Goal: Transaction & Acquisition: Purchase product/service

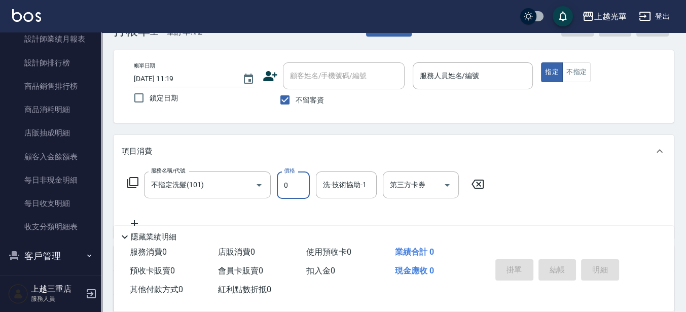
scroll to position [576, 0]
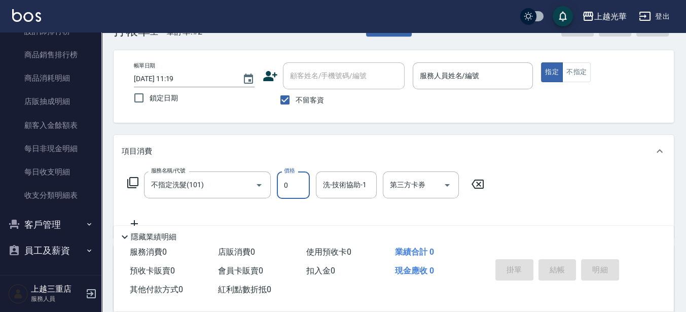
click at [44, 219] on button "客戶管理" at bounding box center [50, 224] width 93 height 26
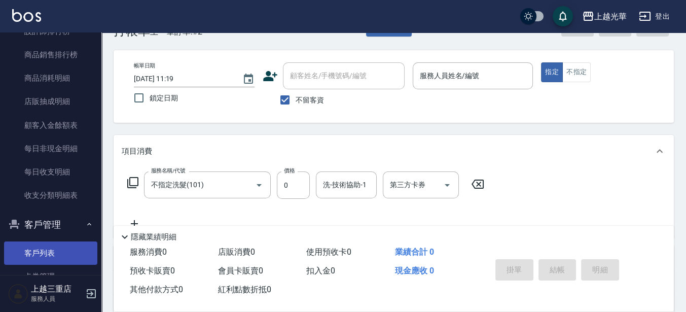
click at [46, 242] on link "客戶列表" at bounding box center [50, 252] width 93 height 23
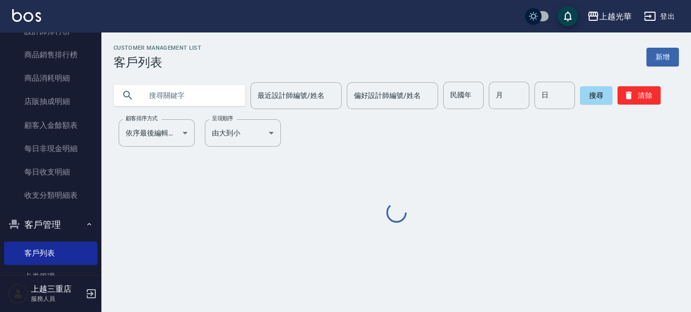
drag, startPoint x: 172, startPoint y: 113, endPoint x: 0, endPoint y: 285, distance: 243.8
click at [172, 113] on div "Customer Management List 客戶列表 新增 最近設計師編號/姓名 最近設計師編號/姓名 偏好設計師編號/姓名 偏好設計師編號/姓名 民國…" at bounding box center [396, 135] width 590 height 180
click at [171, 99] on input "text" at bounding box center [189, 95] width 95 height 27
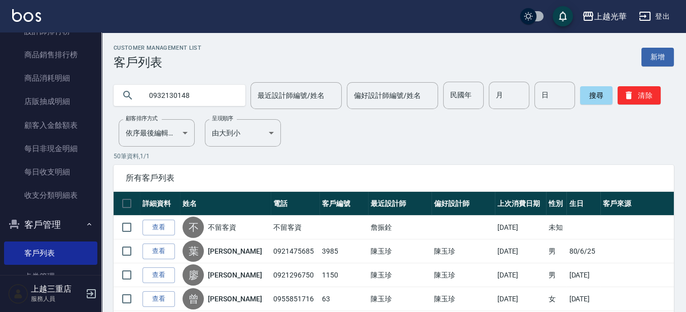
type input "0932130148"
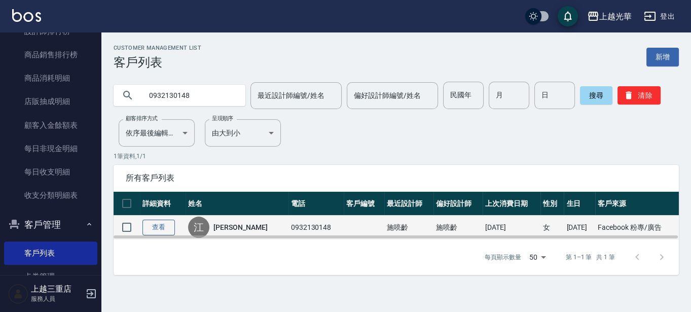
click at [165, 221] on link "查看" at bounding box center [158, 228] width 32 height 16
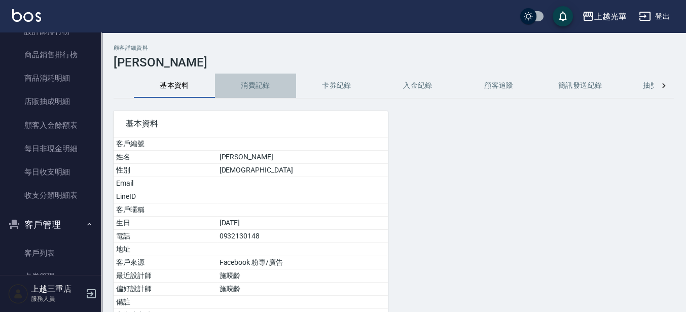
click at [249, 88] on button "消費記錄" at bounding box center [255, 86] width 81 height 24
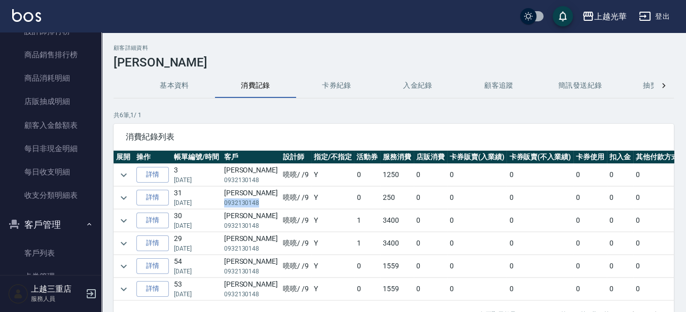
drag, startPoint x: 223, startPoint y: 204, endPoint x: 258, endPoint y: 200, distance: 35.3
click at [258, 200] on td "[PERSON_NAME] 0932130148" at bounding box center [251, 198] width 59 height 22
drag, startPoint x: 281, startPoint y: 207, endPoint x: 273, endPoint y: 207, distance: 7.6
click at [281, 207] on td "喨喨 / /9" at bounding box center [295, 198] width 31 height 22
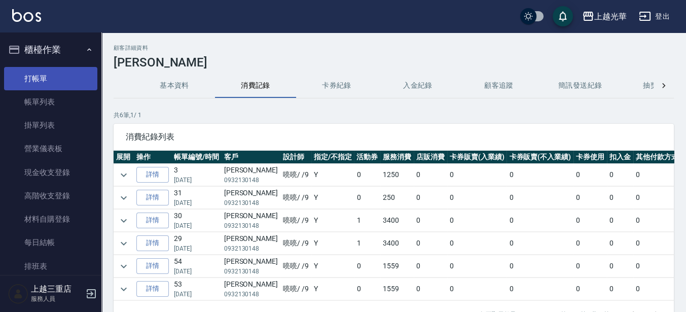
click at [61, 85] on link "打帳單" at bounding box center [50, 78] width 93 height 23
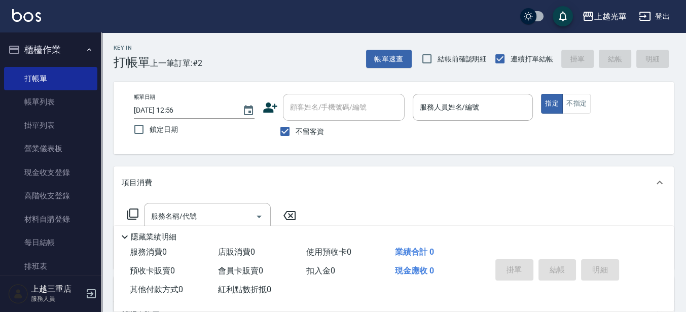
click at [297, 128] on span "不留客資" at bounding box center [310, 131] width 28 height 11
click at [296, 128] on input "不留客資" at bounding box center [284, 131] width 21 height 21
checkbox input "false"
click at [300, 110] on input "顧客姓名/手機號碼/編號" at bounding box center [335, 107] width 97 height 18
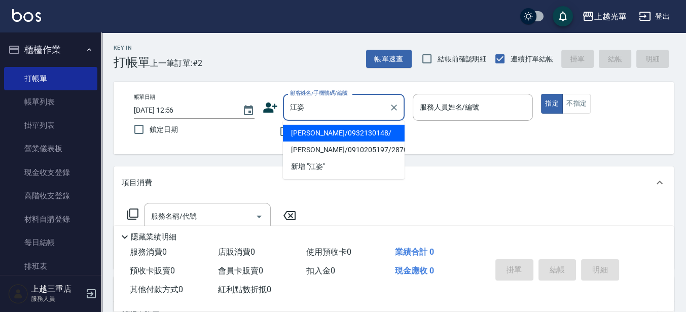
click at [331, 131] on li "[PERSON_NAME]/0932130148/" at bounding box center [344, 133] width 122 height 17
type input "[PERSON_NAME]/0932130148/"
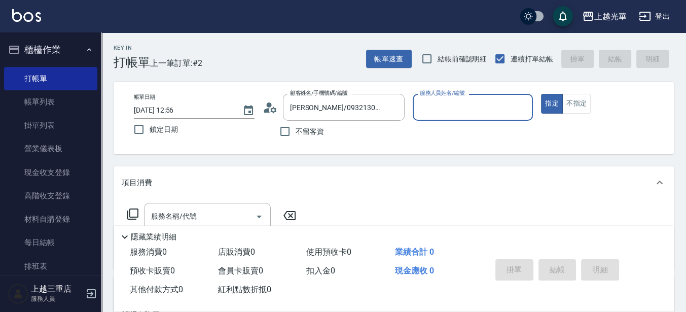
type input "喨喨-9"
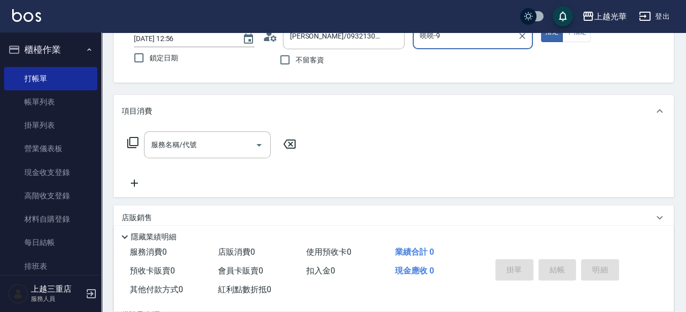
scroll to position [127, 0]
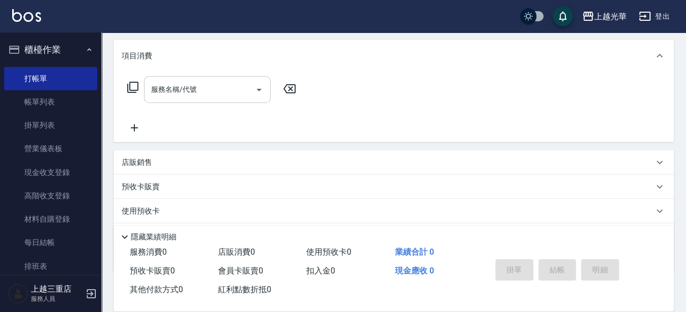
click at [185, 84] on div "服務名稱/代號 服務名稱/代號" at bounding box center [207, 89] width 127 height 27
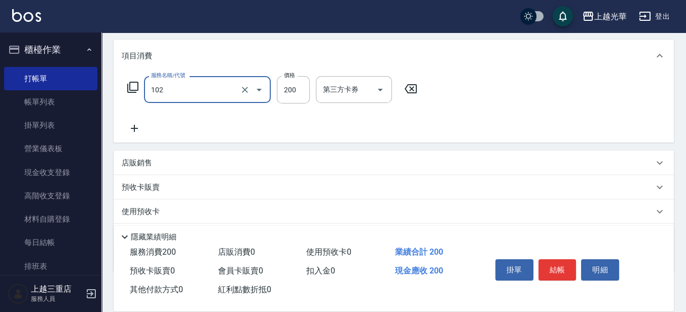
type input "指定洗髮(102)"
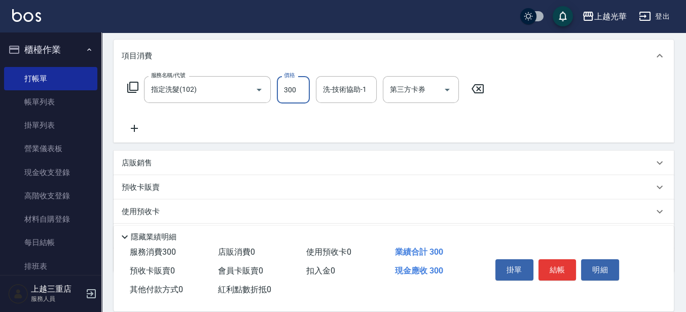
type input "300"
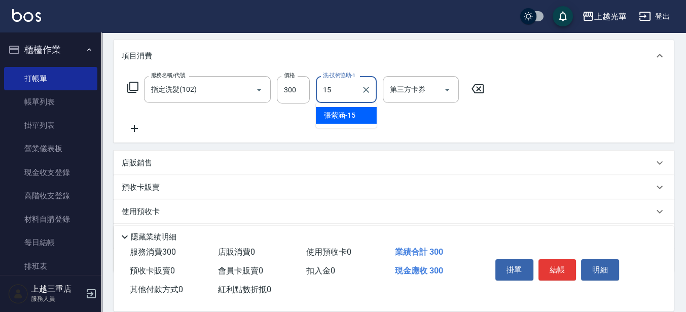
type input "[PERSON_NAME]-15"
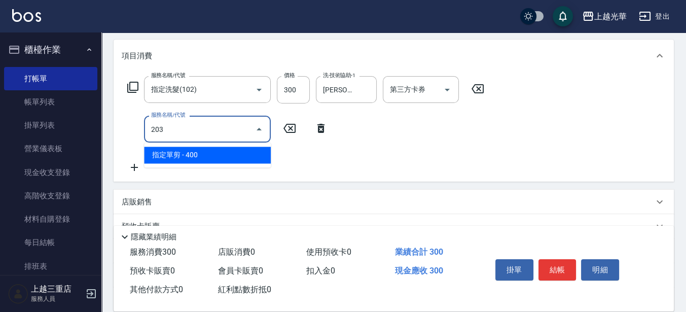
type input "指定單剪(203)"
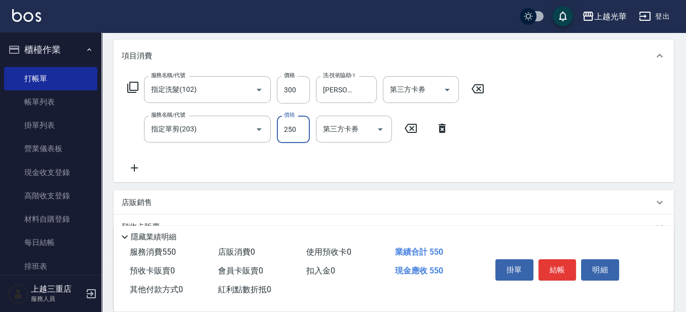
type input "250"
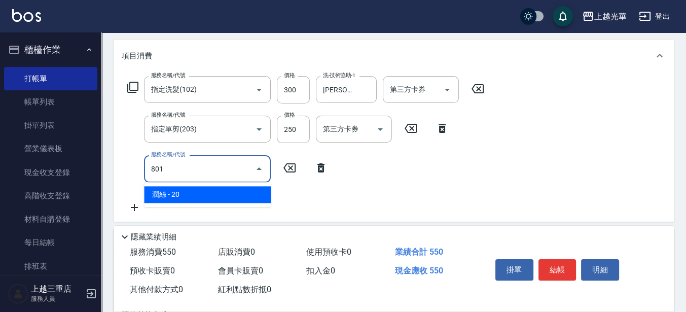
type input "潤絲(801)"
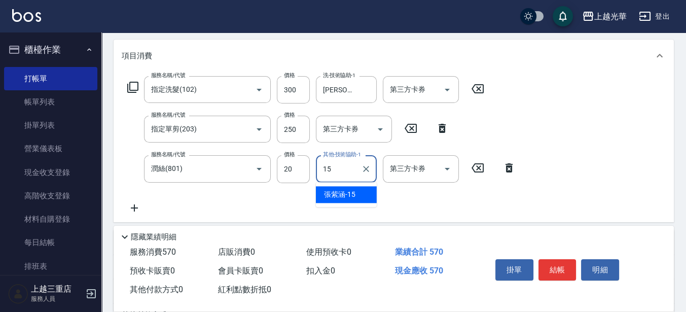
type input "[PERSON_NAME]-15"
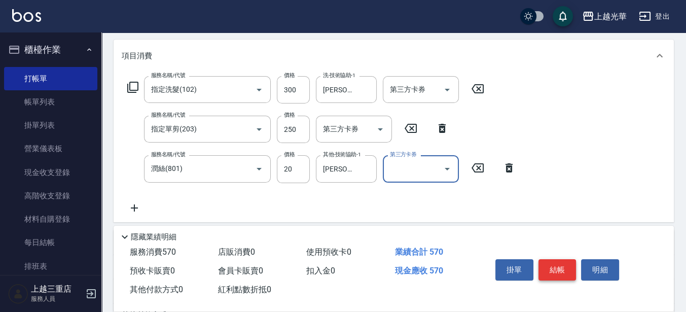
click at [563, 259] on button "結帳" at bounding box center [557, 269] width 38 height 21
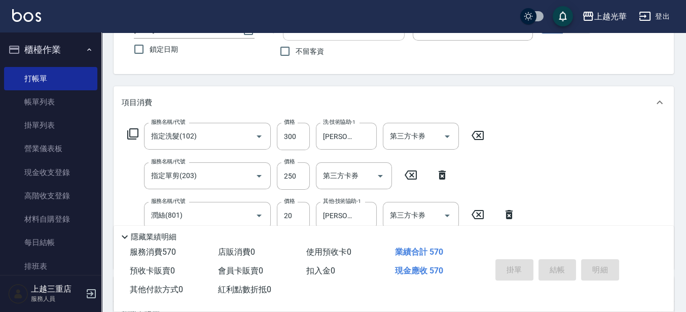
scroll to position [63, 0]
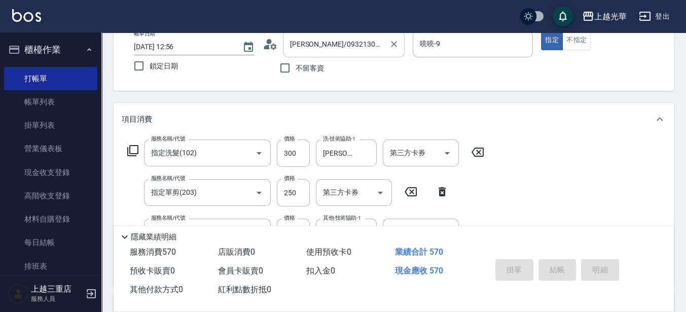
type input "[DATE] 12:57"
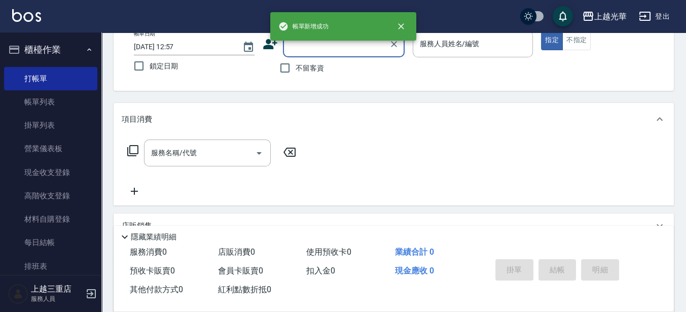
click at [315, 53] on div "顧客姓名/手機號碼/編號" at bounding box center [344, 43] width 122 height 27
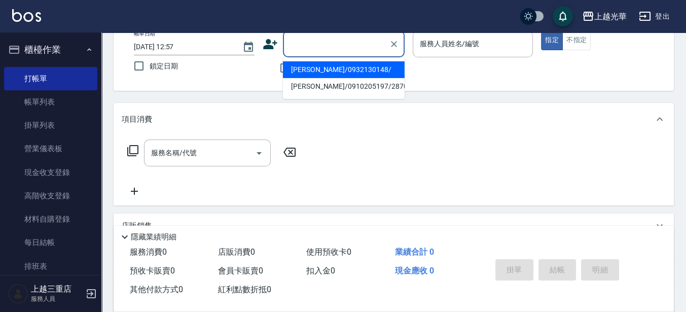
click at [316, 70] on li "[PERSON_NAME]/0932130148/" at bounding box center [344, 69] width 122 height 17
type input "[PERSON_NAME]/0932130148/"
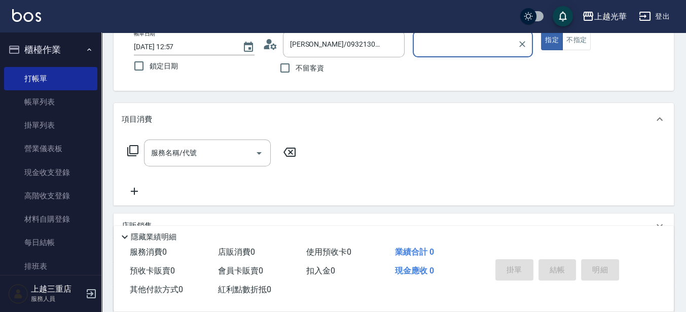
type input "喨喨-9"
click at [222, 158] on input "服務名稱/代號" at bounding box center [200, 153] width 102 height 18
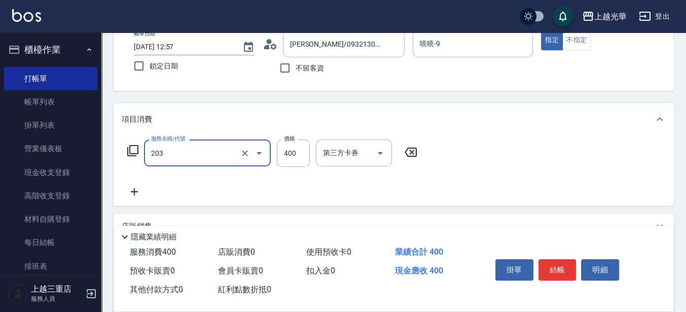
type input "指定單剪(203)"
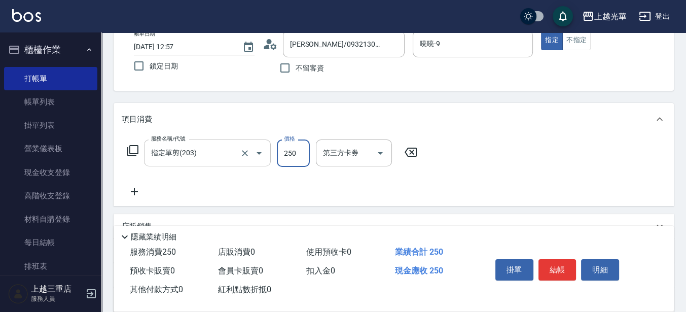
type input "250"
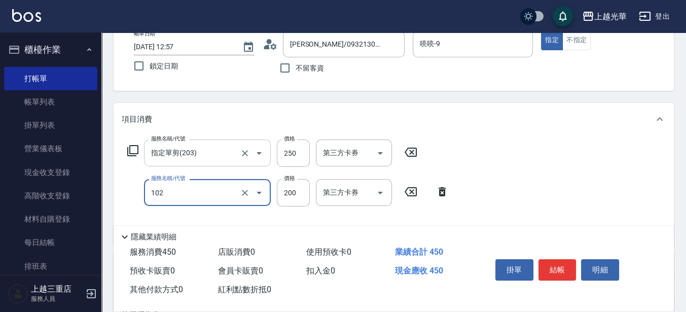
type input "指定洗髮(102)"
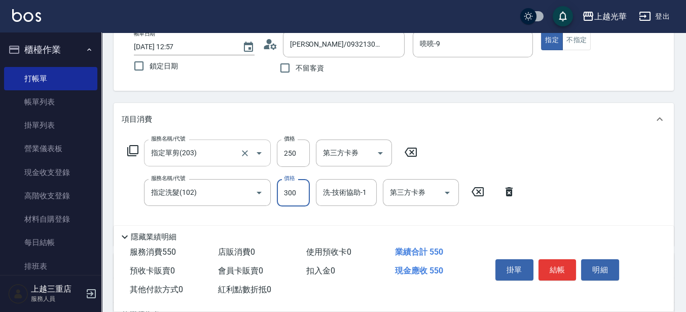
type input "300"
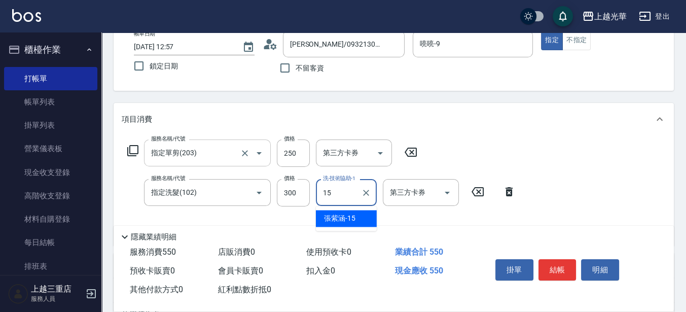
type input "[PERSON_NAME]-15"
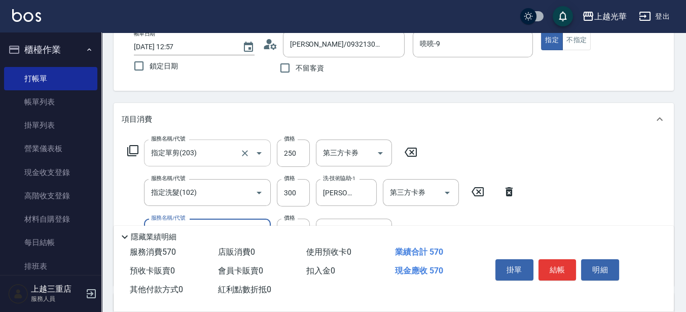
type input "潤絲(801)"
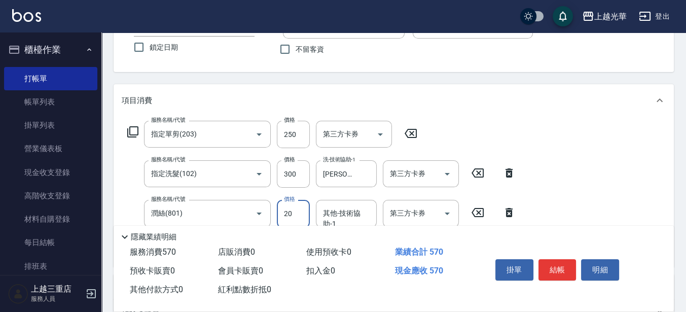
scroll to position [190, 0]
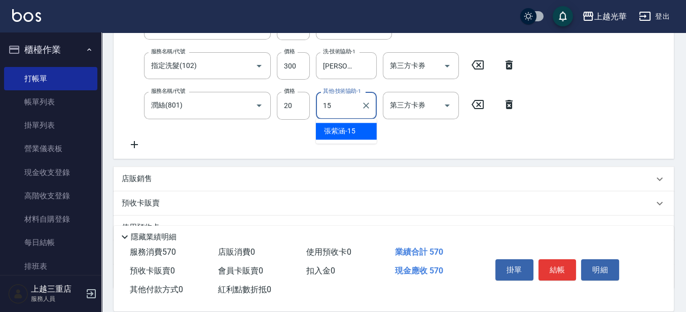
type input "[PERSON_NAME]-15"
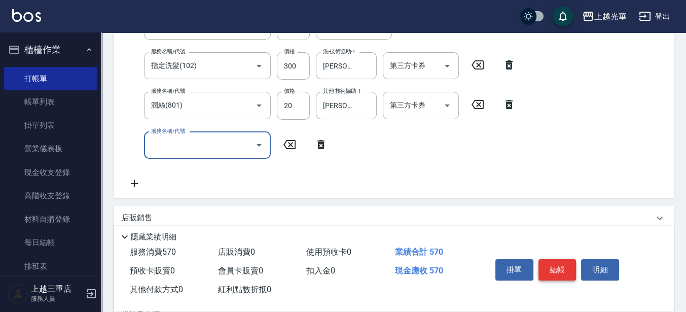
click at [557, 265] on button "結帳" at bounding box center [557, 269] width 38 height 21
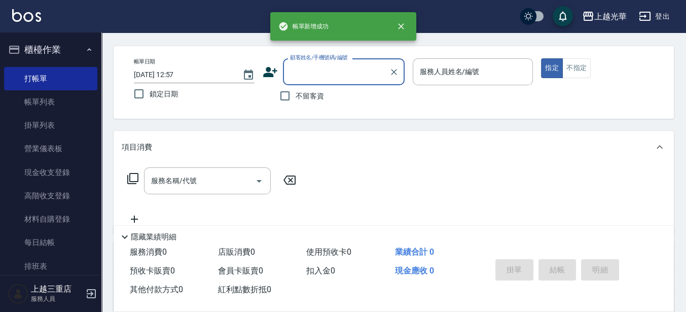
scroll to position [0, 0]
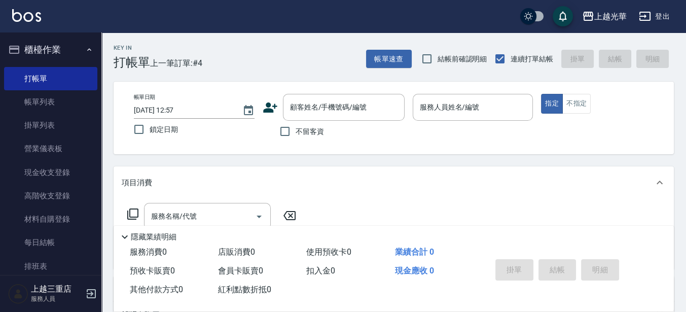
click at [302, 131] on span "不留客資" at bounding box center [310, 131] width 28 height 11
click at [296, 131] on input "不留客資" at bounding box center [284, 131] width 21 height 21
checkbox input "true"
type input "1"
type button "true"
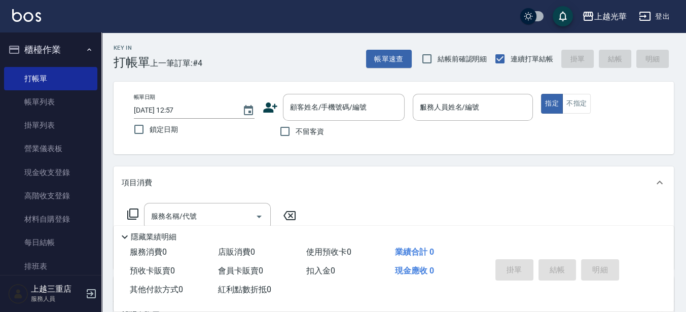
type input "小[PERSON_NAME]-1"
click at [160, 212] on input "服務名稱/代號" at bounding box center [200, 216] width 102 height 18
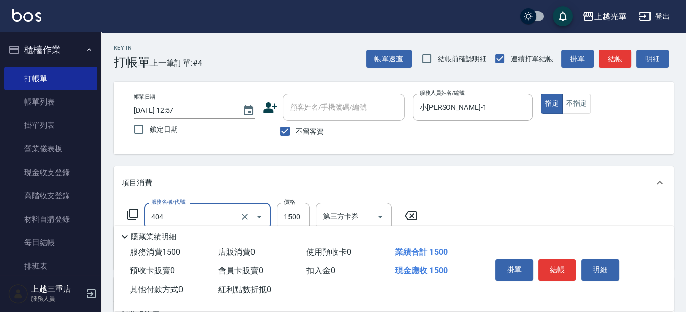
type input "設計染髮(404)"
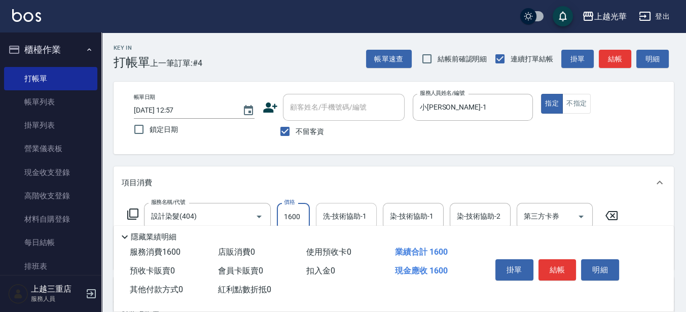
type input "1600"
drag, startPoint x: 337, startPoint y: 216, endPoint x: 344, endPoint y: 216, distance: 6.6
click at [337, 216] on input "洗-技術協助-1" at bounding box center [346, 216] width 52 height 18
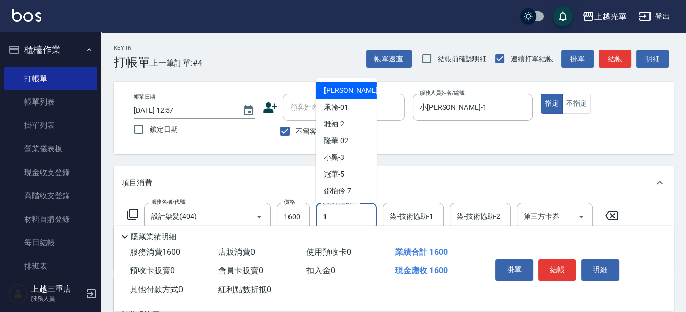
type input "小[PERSON_NAME]-1"
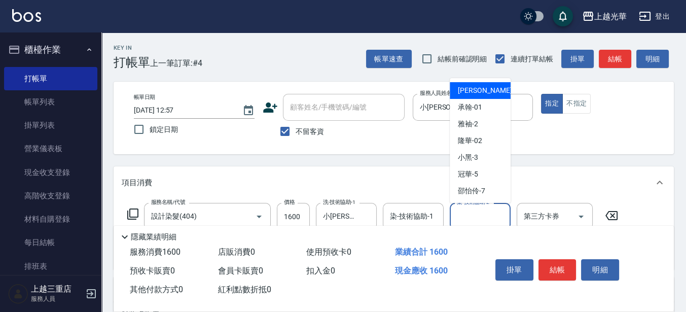
click at [468, 212] on input "染-技術協助-2" at bounding box center [480, 216] width 52 height 18
type input "小[PERSON_NAME]-1"
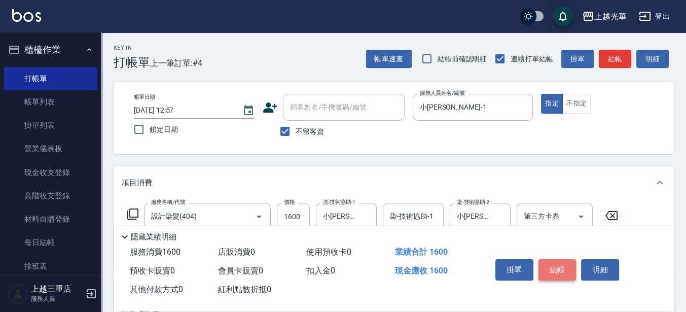
click at [543, 260] on button "結帳" at bounding box center [557, 269] width 38 height 21
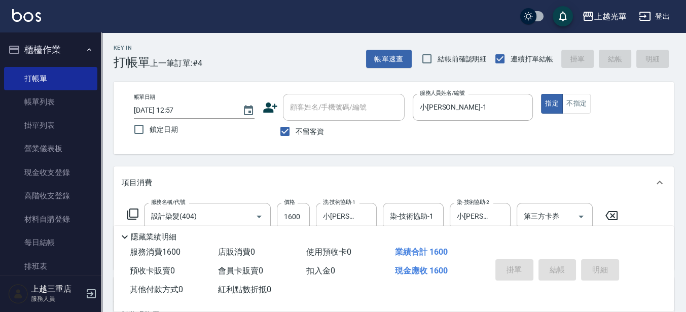
type input "[DATE] 13:08"
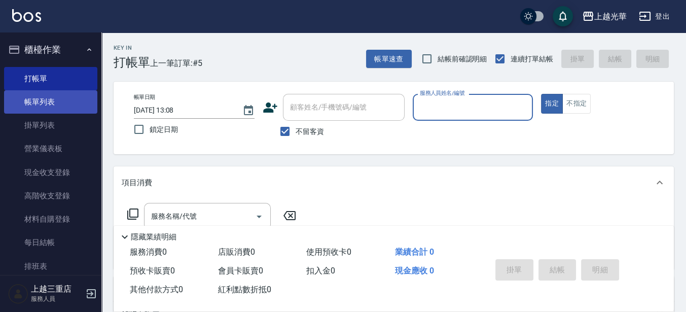
click at [44, 101] on link "帳單列表" at bounding box center [50, 101] width 93 height 23
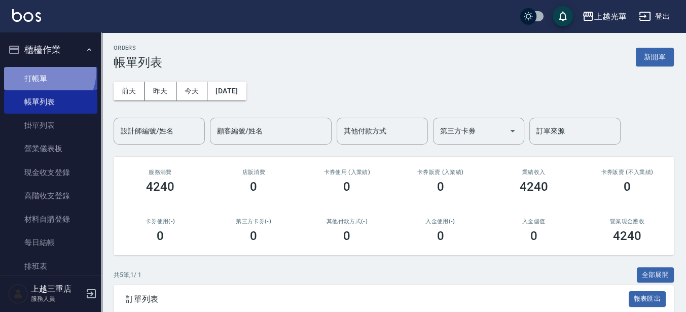
click at [41, 71] on link "打帳單" at bounding box center [50, 78] width 93 height 23
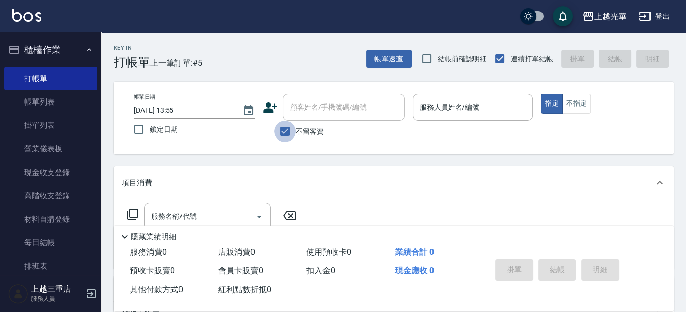
click at [290, 130] on input "不留客資" at bounding box center [284, 131] width 21 height 21
checkbox input "false"
click at [304, 103] on input "顧客姓名/手機號碼/編號" at bounding box center [335, 107] width 97 height 18
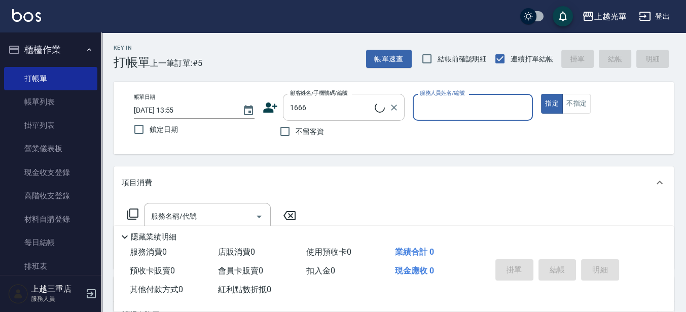
type input "[PERSON_NAME]/0963054215/1666"
type input "小黑-3"
click at [216, 222] on input "服務名稱/代號" at bounding box center [200, 216] width 102 height 18
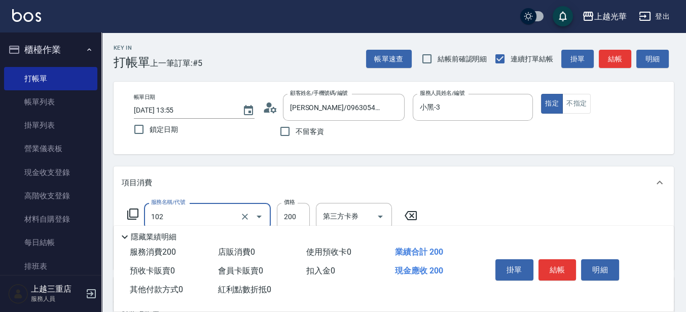
type input "指定洗髮(102)"
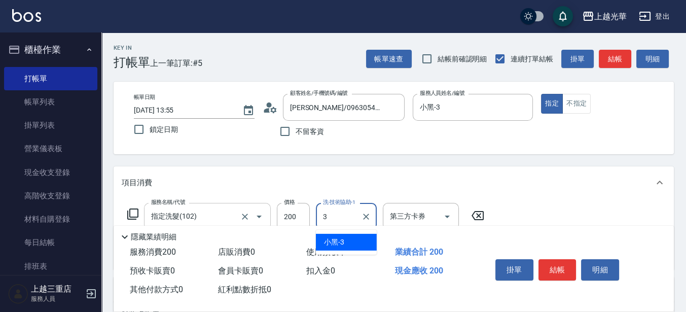
type input "小黑-3"
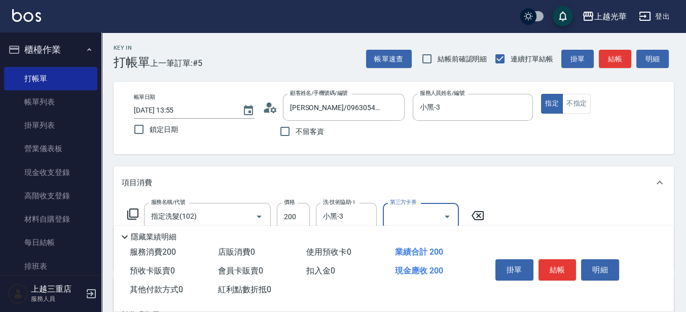
scroll to position [63, 0]
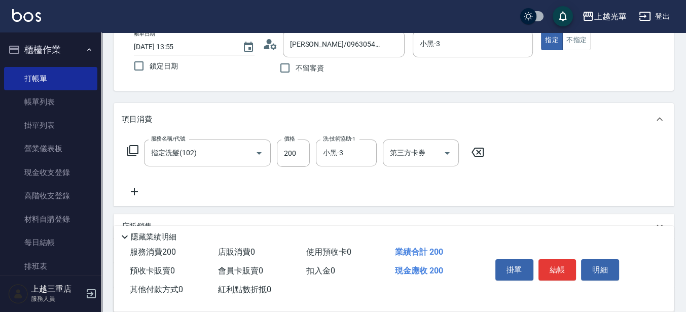
click at [132, 192] on icon at bounding box center [134, 191] width 7 height 7
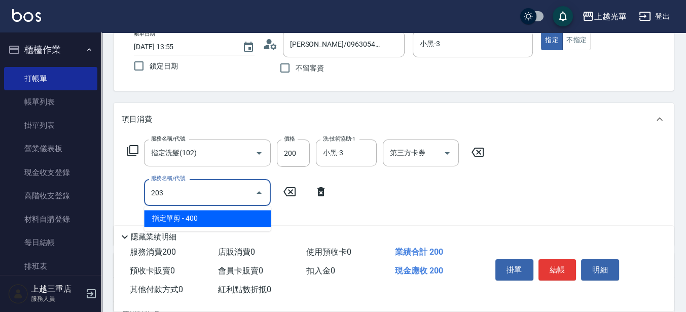
type input "指定單剪(203)"
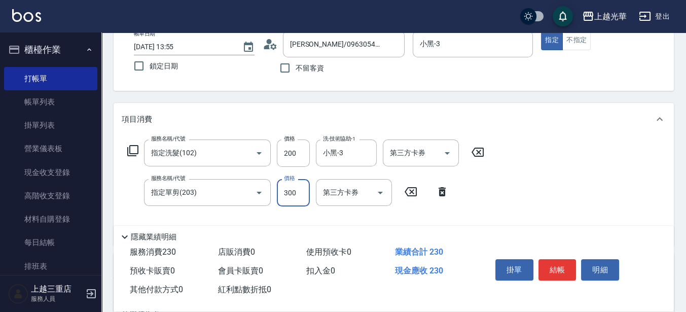
type input "300"
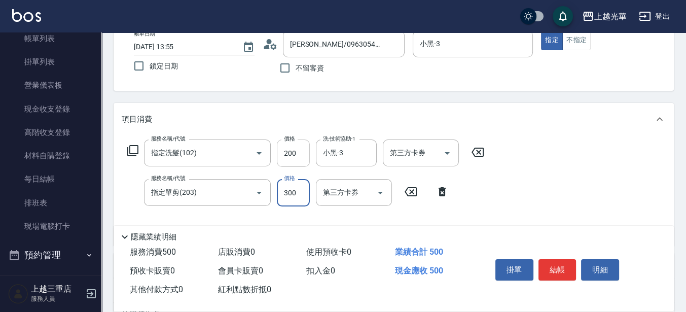
click at [294, 158] on input "200" at bounding box center [293, 152] width 33 height 27
click at [298, 156] on input "200" at bounding box center [293, 152] width 33 height 27
type input "220"
click at [568, 268] on button "結帳" at bounding box center [557, 269] width 38 height 21
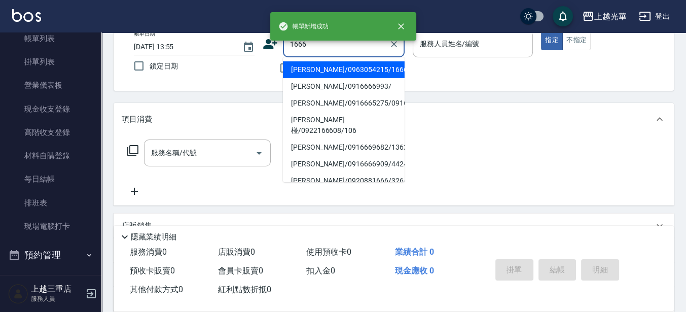
type input "[PERSON_NAME]/0963054215/1666"
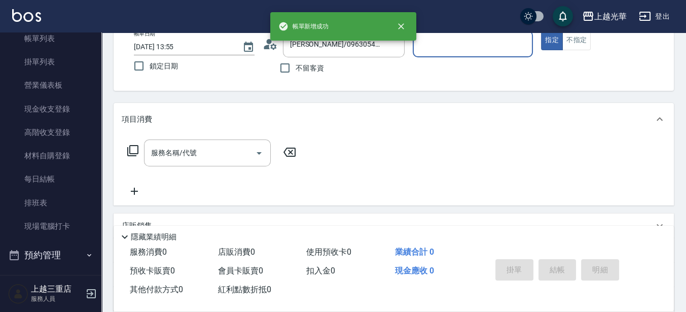
type input "小黑-3"
click at [541, 30] on button "指定" at bounding box center [552, 40] width 22 height 20
type button "true"
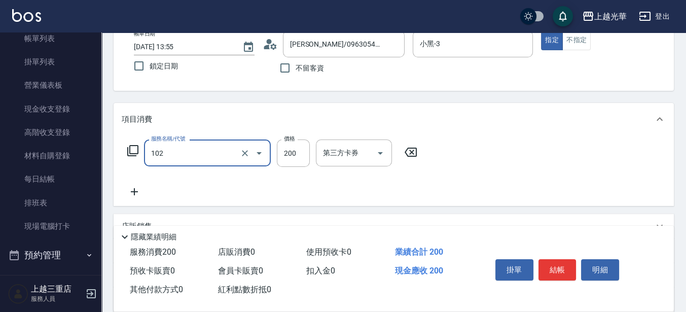
type input "指定洗髮(102)"
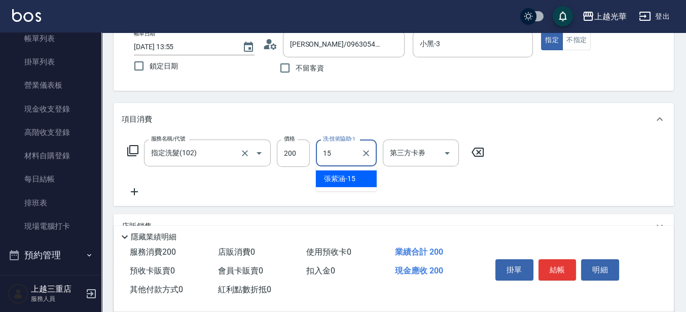
type input "[PERSON_NAME]-15"
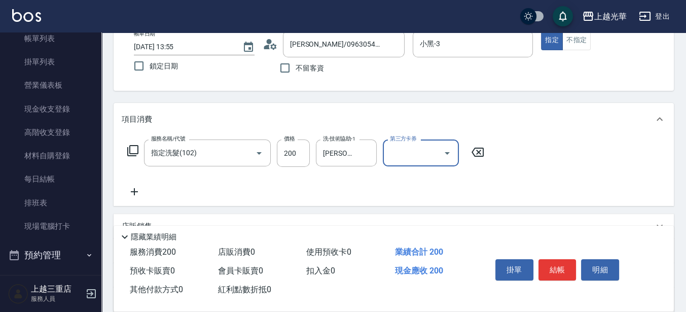
click at [137, 192] on icon at bounding box center [134, 191] width 7 height 7
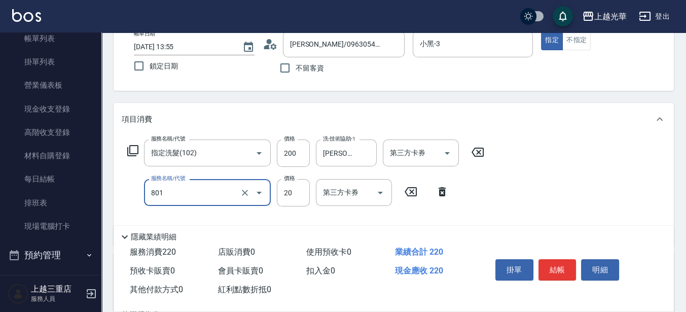
type input "潤絲(801)"
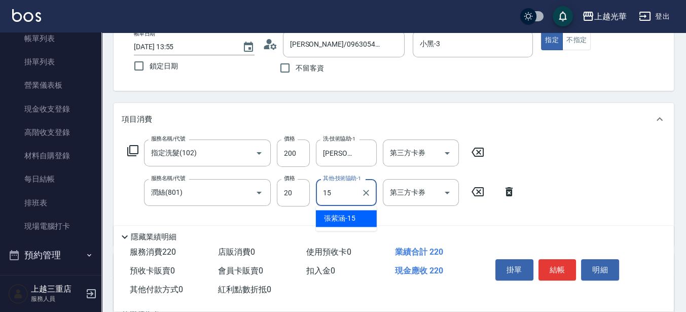
type input "[PERSON_NAME]-15"
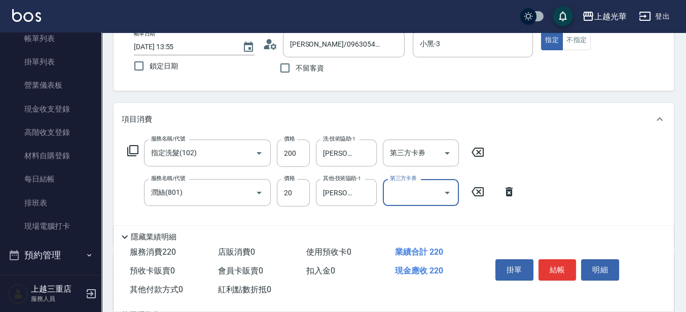
scroll to position [127, 0]
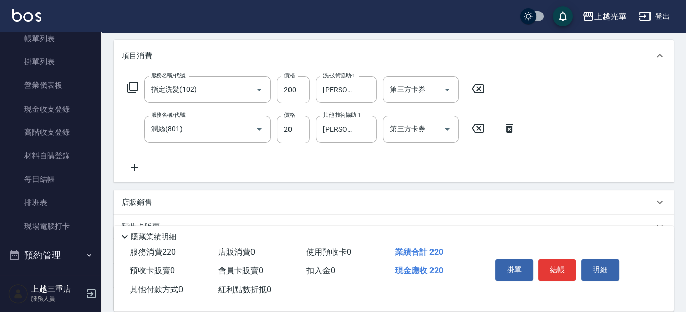
click at [135, 203] on p "店販銷售" at bounding box center [137, 202] width 30 height 11
type input "小黑-3"
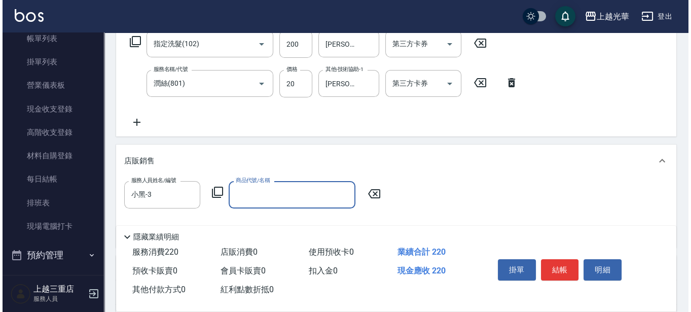
scroll to position [190, 0]
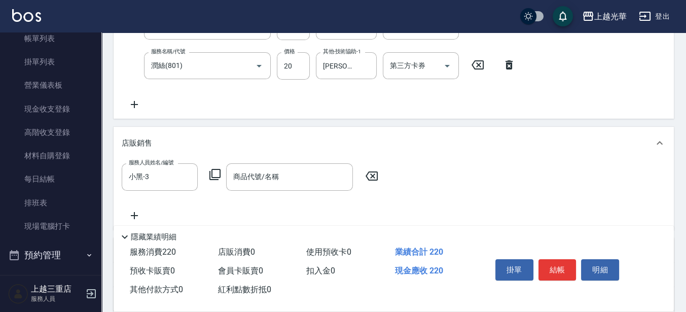
click at [210, 173] on icon at bounding box center [215, 174] width 12 height 12
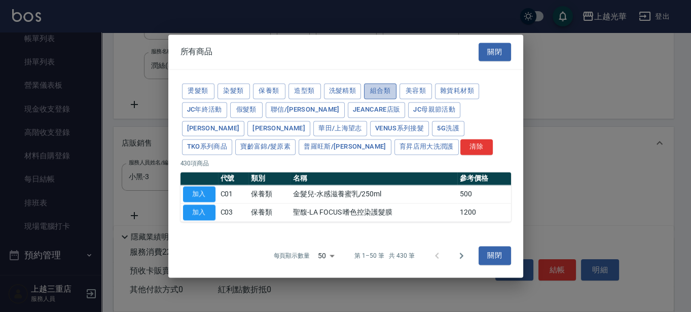
click at [393, 91] on button "組合類" at bounding box center [380, 91] width 32 height 16
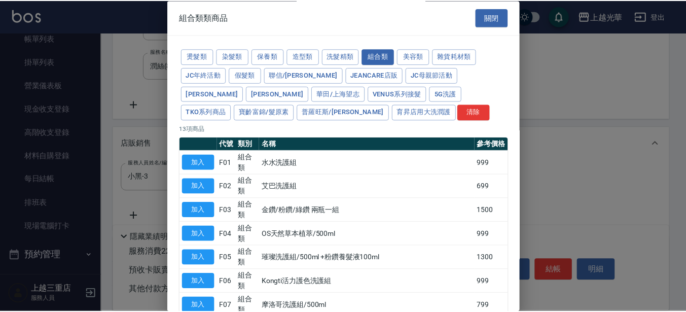
scroll to position [127, 0]
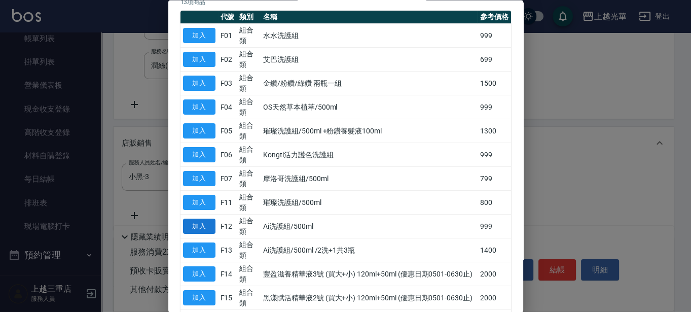
click at [206, 219] on button "加入" at bounding box center [199, 227] width 32 height 16
type input "Ai洗護組/500ml"
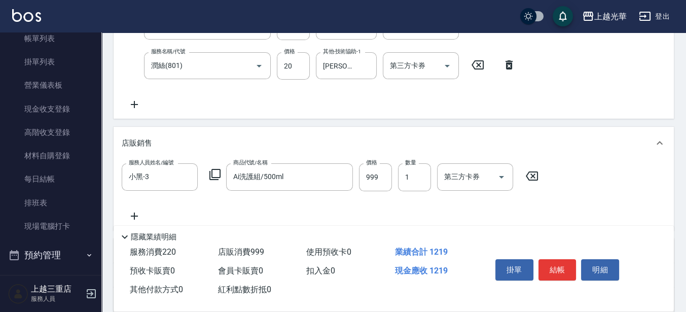
scroll to position [0, 0]
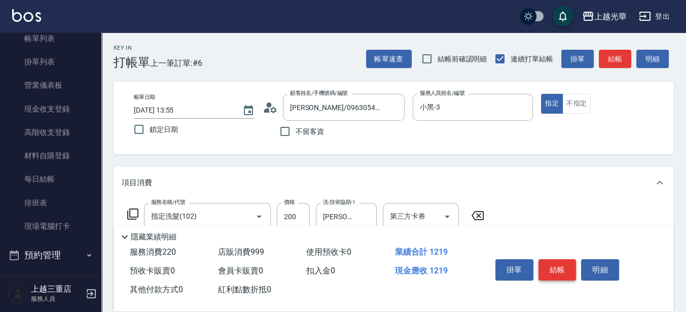
click at [554, 262] on button "結帳" at bounding box center [557, 269] width 38 height 21
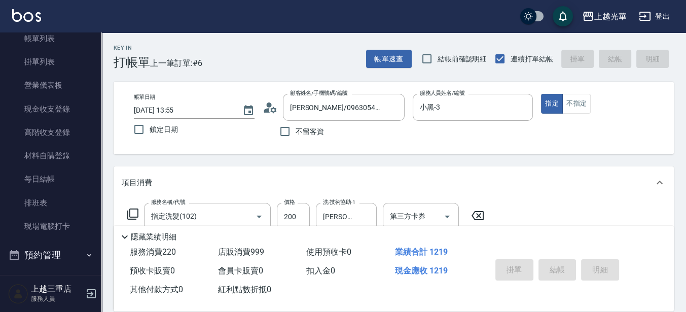
type input "[DATE] 13:56"
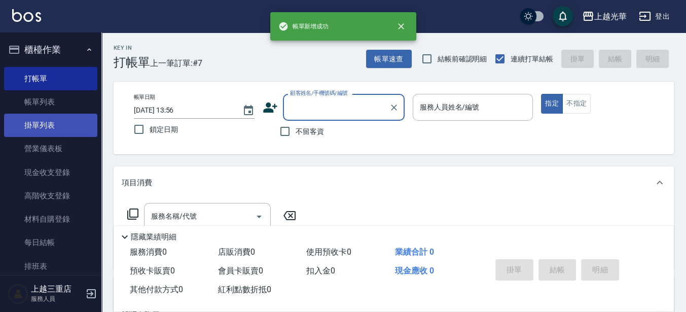
click at [66, 114] on link "掛單列表" at bounding box center [50, 125] width 93 height 23
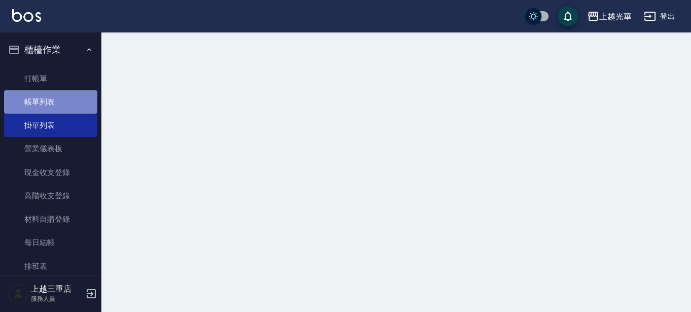
click at [66, 104] on link "帳單列表" at bounding box center [50, 101] width 93 height 23
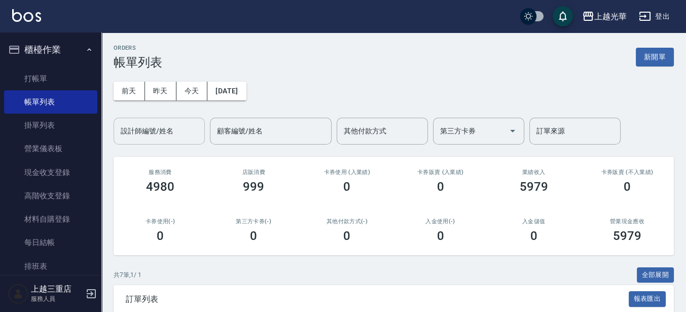
click at [171, 141] on div "設計師編號/姓名" at bounding box center [159, 131] width 91 height 27
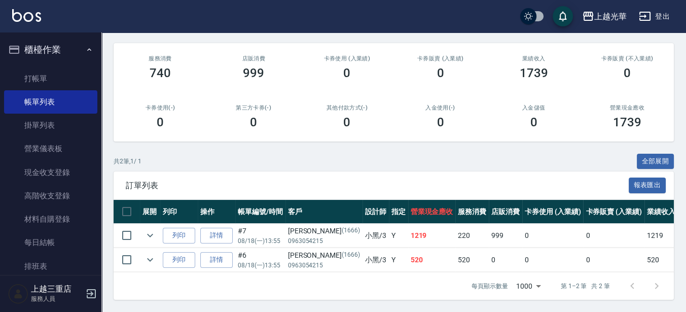
scroll to position [122, 0]
type input "小黑-3"
click at [152, 229] on icon "expand row" at bounding box center [150, 235] width 12 height 12
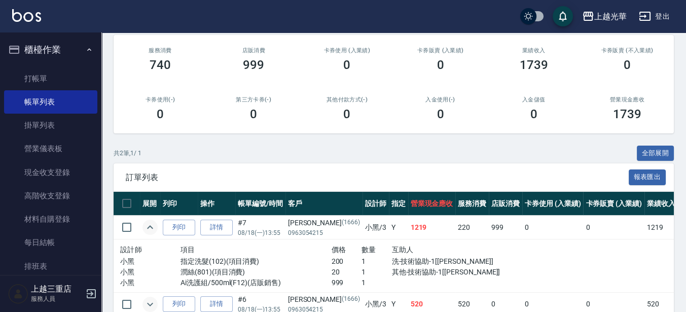
click at [153, 304] on icon "expand row" at bounding box center [150, 304] width 12 height 12
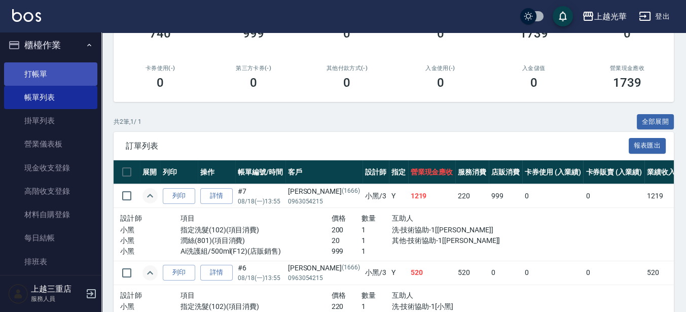
scroll to position [0, 0]
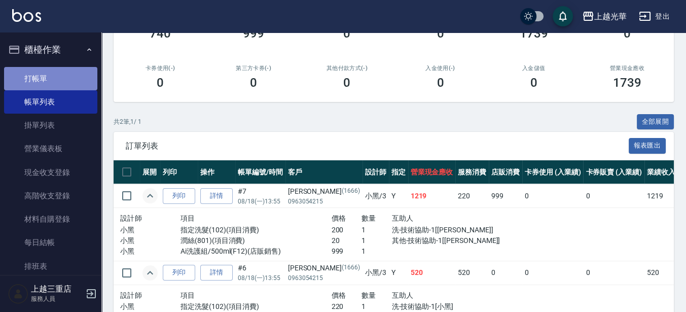
click at [54, 78] on link "打帳單" at bounding box center [50, 78] width 93 height 23
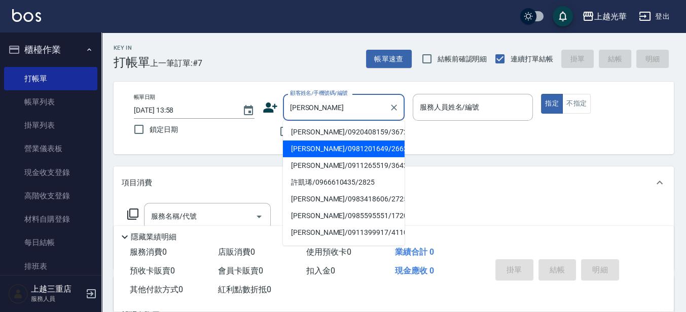
scroll to position [34, 0]
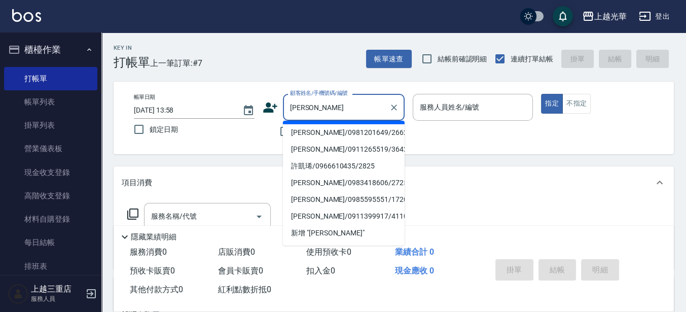
click at [332, 111] on input "[PERSON_NAME]" at bounding box center [335, 107] width 97 height 18
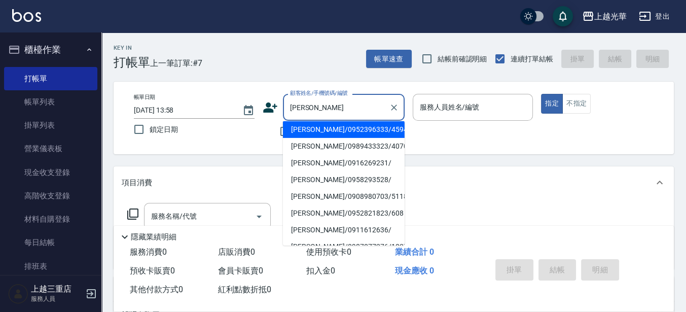
scroll to position [0, 0]
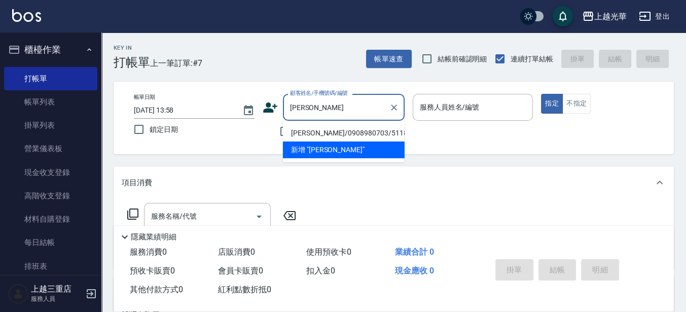
click at [324, 138] on li "[PERSON_NAME]/0908980703/5118" at bounding box center [344, 133] width 122 height 17
type input "[PERSON_NAME]/0908980703/5118"
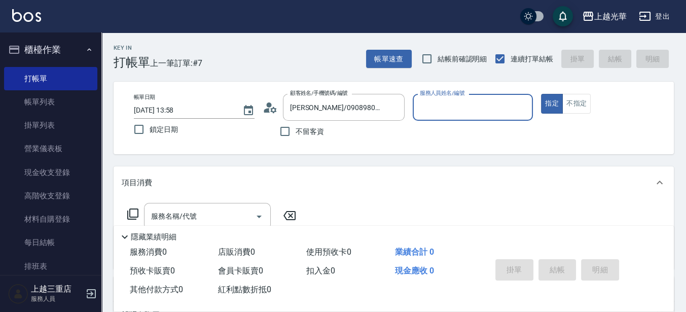
type input "小黑-3"
click at [236, 206] on div "服務名稱/代號" at bounding box center [207, 216] width 127 height 27
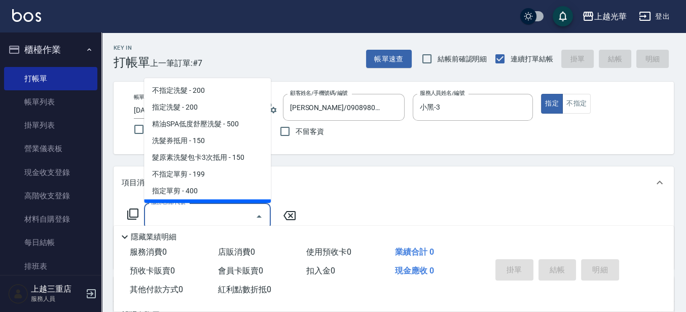
click at [129, 211] on icon at bounding box center [132, 213] width 11 height 11
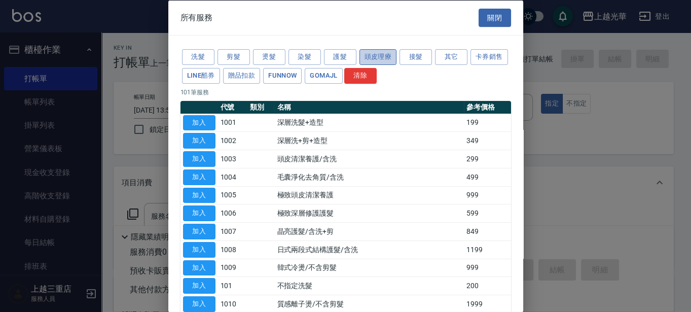
click at [369, 53] on button "頭皮理療" at bounding box center [378, 57] width 38 height 16
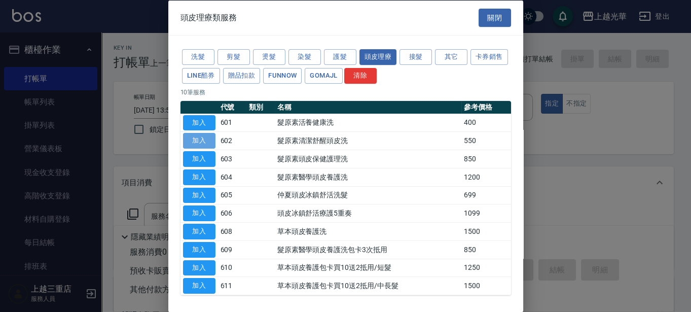
click at [186, 137] on button "加入" at bounding box center [199, 141] width 32 height 16
type input "髮原素清潔舒醒頭皮洗(602)"
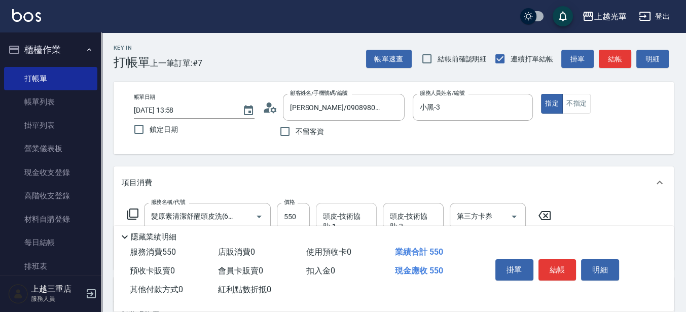
click at [344, 205] on div "頭皮-技術協助-1" at bounding box center [346, 216] width 61 height 27
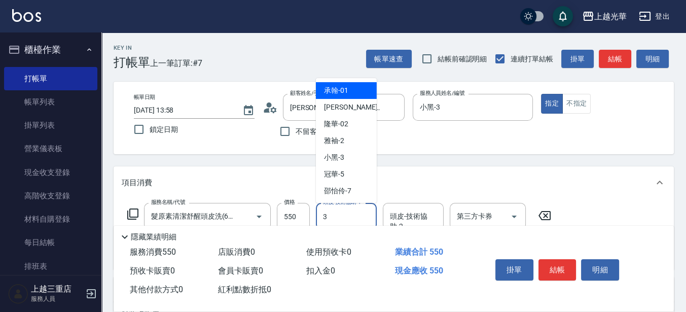
type input "小黑-3"
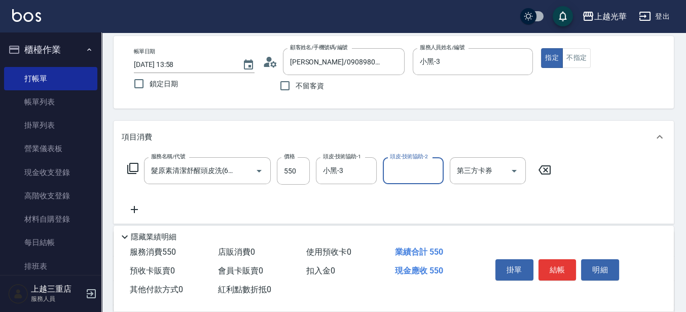
scroll to position [63, 0]
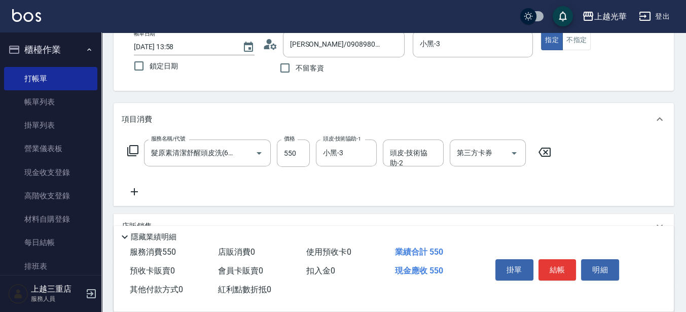
click at [140, 193] on icon at bounding box center [134, 192] width 25 height 12
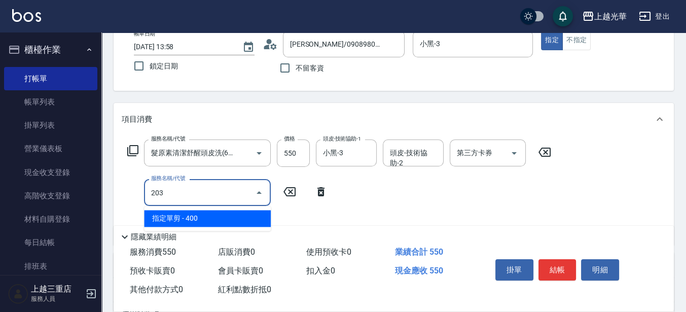
type input "指定單剪(203)"
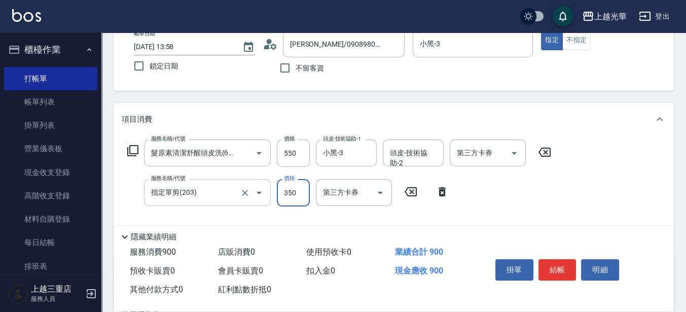
type input "350"
click at [560, 263] on button "結帳" at bounding box center [557, 269] width 38 height 21
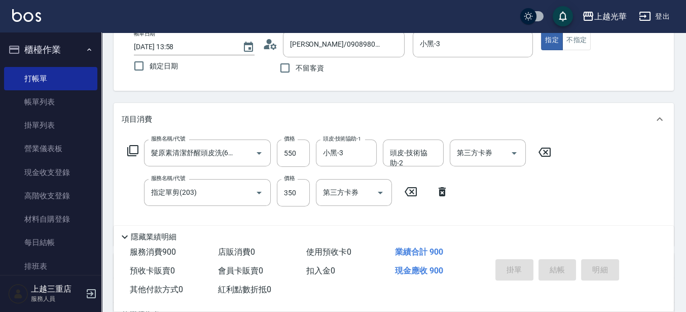
type input "[DATE] 13:59"
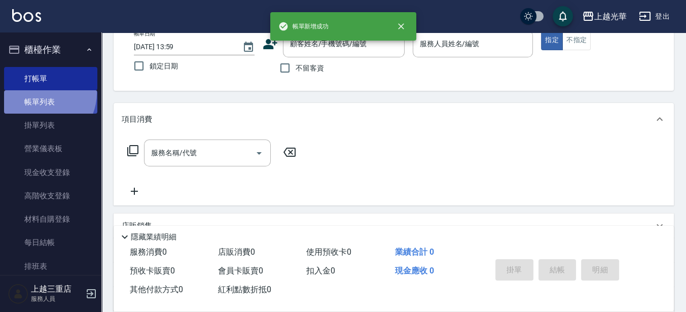
click at [39, 93] on link "帳單列表" at bounding box center [50, 101] width 93 height 23
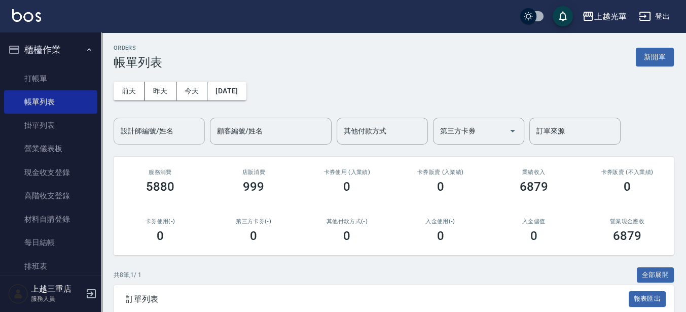
click at [200, 122] on input "設計師編號/姓名" at bounding box center [159, 131] width 82 height 18
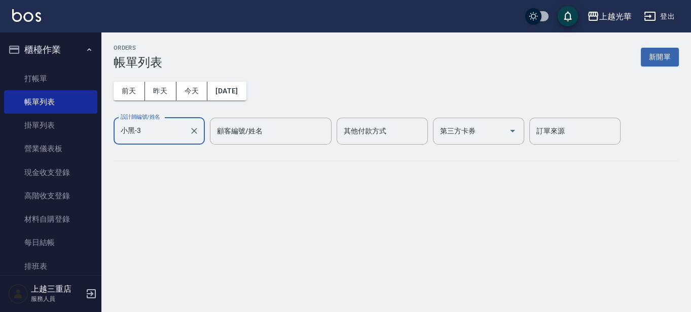
type input "小黑-3"
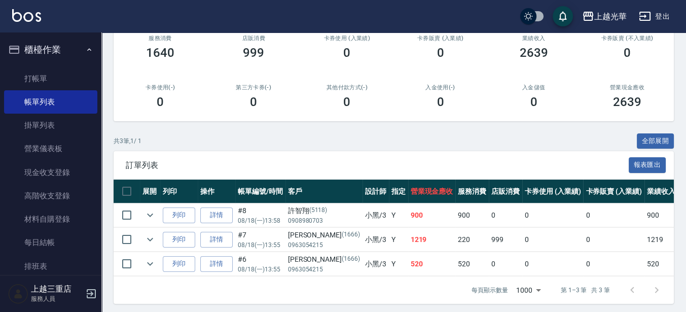
scroll to position [146, 0]
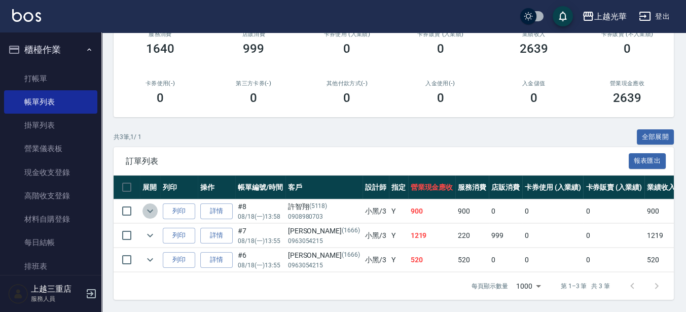
click at [148, 205] on icon "expand row" at bounding box center [150, 211] width 12 height 12
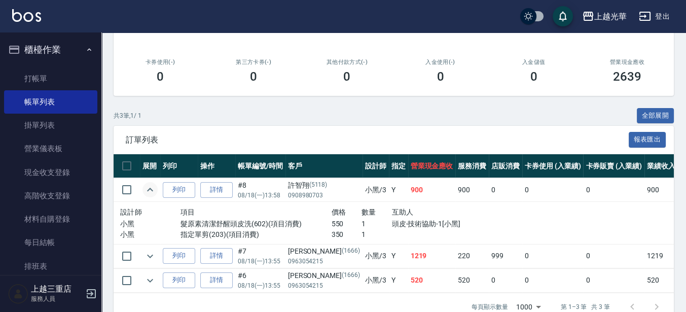
scroll to position [188, 0]
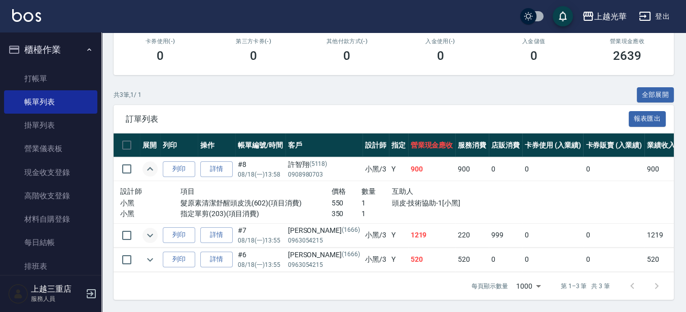
click at [155, 229] on icon "expand row" at bounding box center [150, 235] width 12 height 12
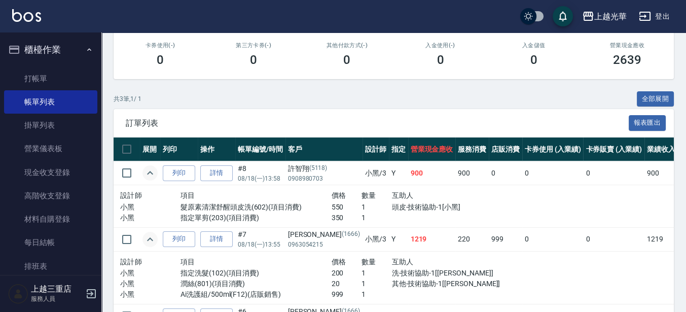
scroll to position [240, 0]
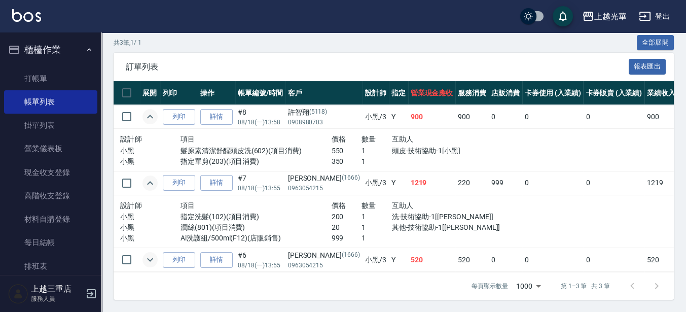
click at [146, 253] on icon "expand row" at bounding box center [150, 259] width 12 height 12
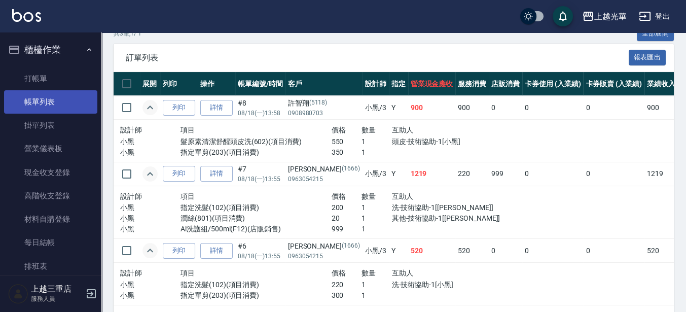
scroll to position [219, 0]
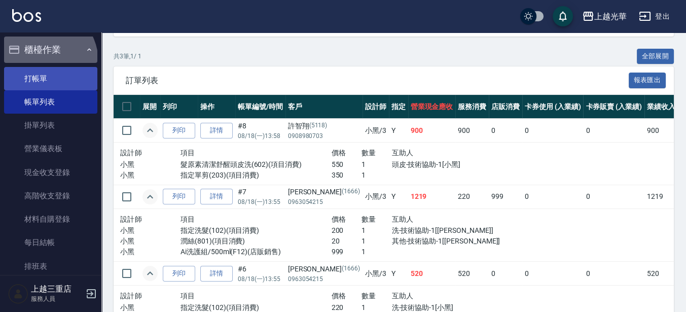
drag, startPoint x: 40, startPoint y: 61, endPoint x: 39, endPoint y: 77, distance: 15.7
click at [40, 61] on button "櫃檯作業" at bounding box center [50, 50] width 93 height 26
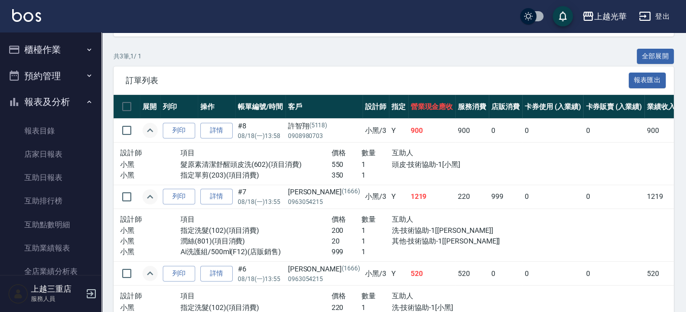
click at [39, 77] on button "預約管理" at bounding box center [50, 76] width 93 height 26
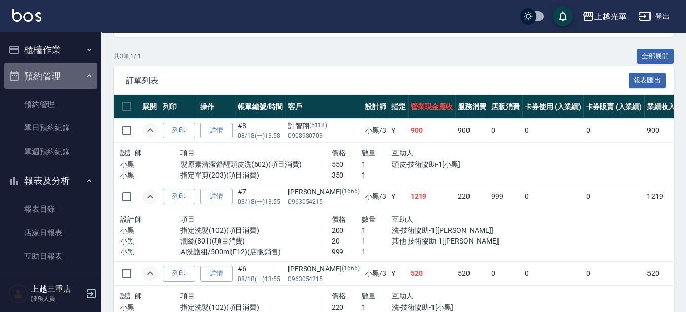
click at [57, 69] on button "預約管理" at bounding box center [50, 76] width 93 height 26
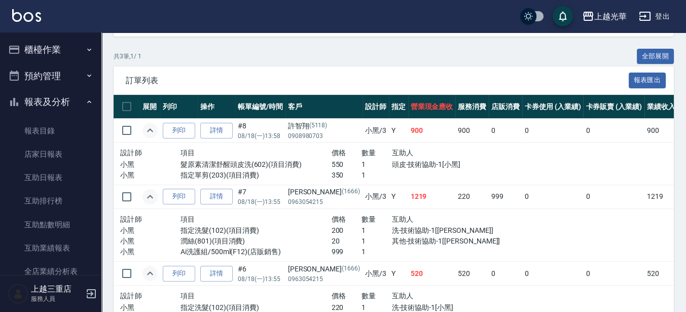
click at [55, 52] on button "櫃檯作業" at bounding box center [50, 50] width 93 height 26
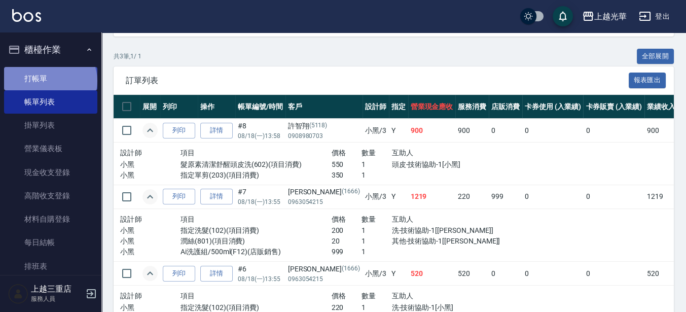
click at [49, 81] on link "打帳單" at bounding box center [50, 78] width 93 height 23
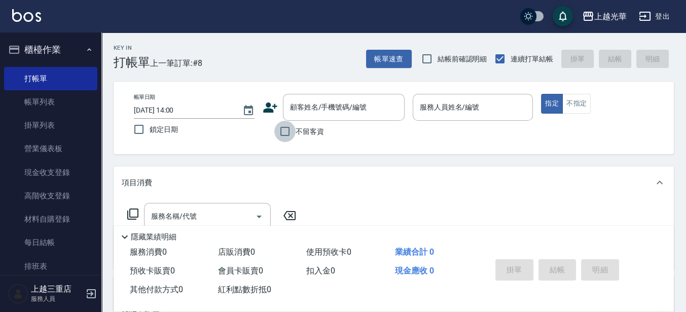
click at [279, 136] on input "不留客資" at bounding box center [284, 131] width 21 height 21
checkbox input "true"
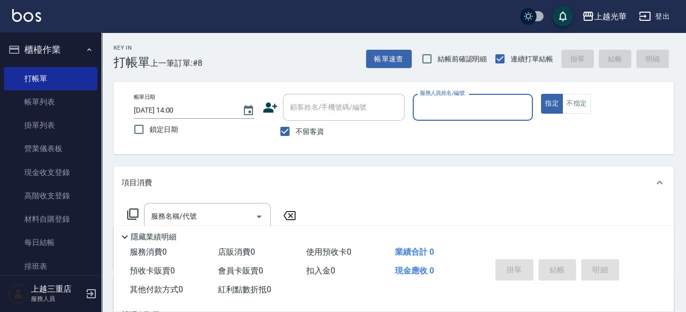
click at [506, 109] on input "服務人員姓名/編號" at bounding box center [473, 107] width 112 height 18
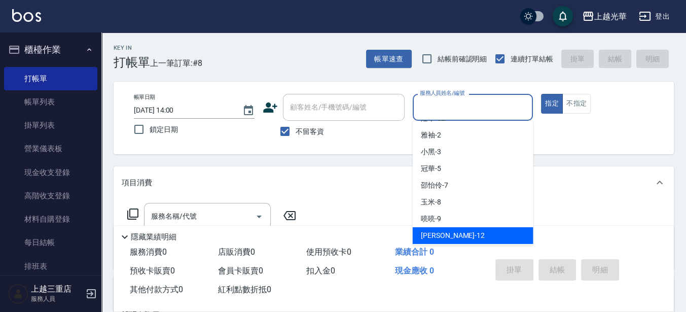
scroll to position [63, 0]
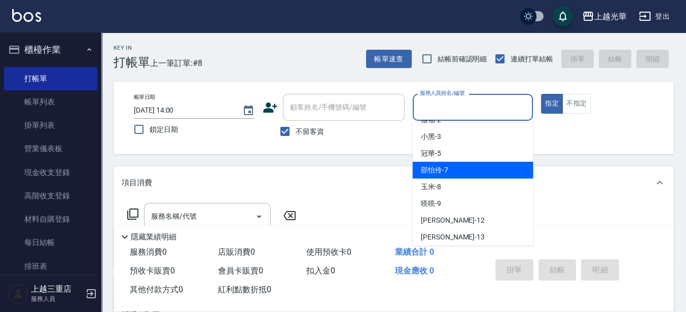
click at [440, 173] on span "[PERSON_NAME]-7" at bounding box center [434, 170] width 27 height 11
type input "[PERSON_NAME]-7"
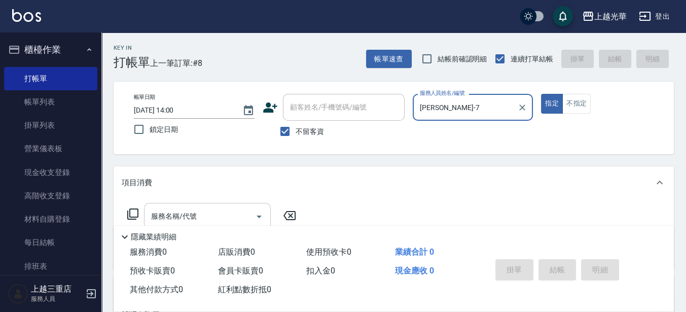
click at [160, 208] on input "服務名稱/代號" at bounding box center [200, 216] width 102 height 18
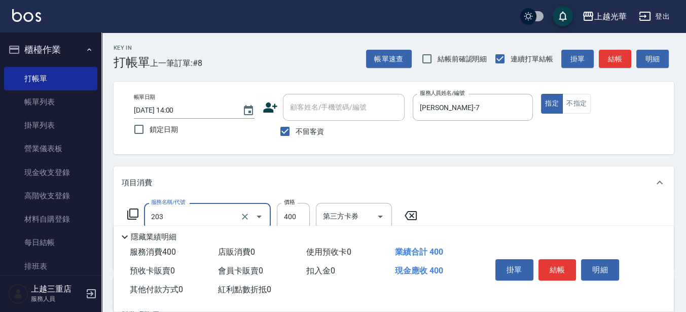
type input "指定單剪(203)"
click at [586, 98] on button "不指定" at bounding box center [576, 104] width 28 height 20
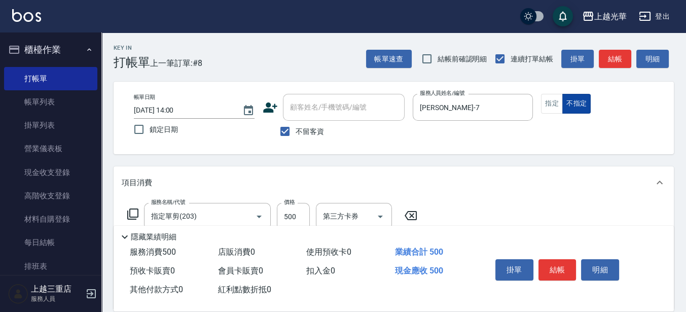
click at [563, 103] on button "不指定" at bounding box center [576, 104] width 28 height 20
click at [551, 101] on button "指定" at bounding box center [552, 104] width 22 height 20
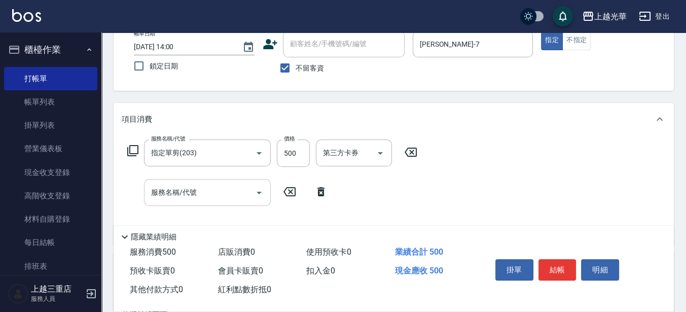
click at [227, 181] on div "服務名稱/代號" at bounding box center [207, 192] width 127 height 27
click at [292, 144] on input "500" at bounding box center [293, 152] width 33 height 27
type input "300"
click at [215, 185] on input "服務名稱/代號" at bounding box center [200, 193] width 102 height 18
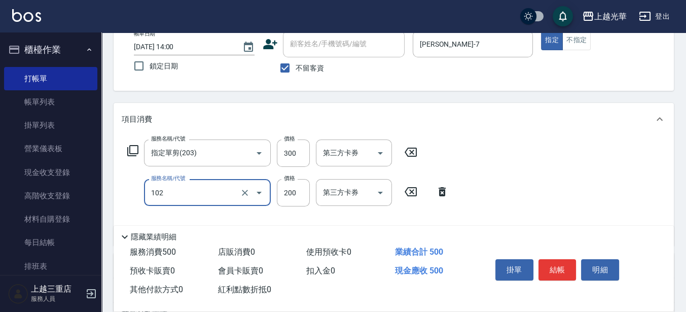
type input "指定洗髮(102)"
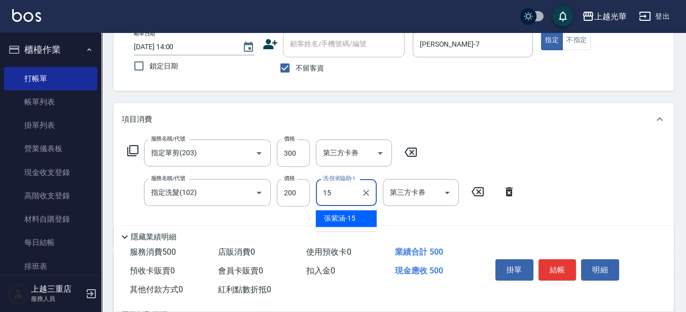
type input "[PERSON_NAME]-15"
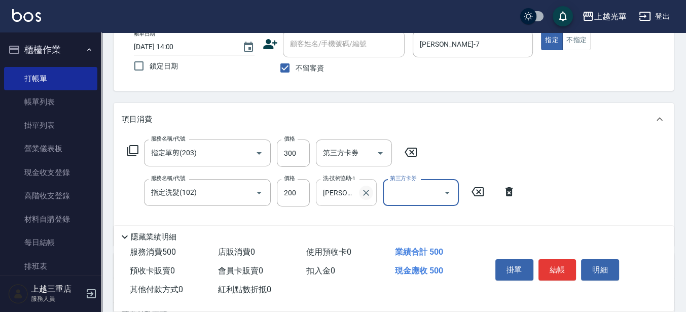
click at [362, 196] on icon "Clear" at bounding box center [366, 193] width 10 height 10
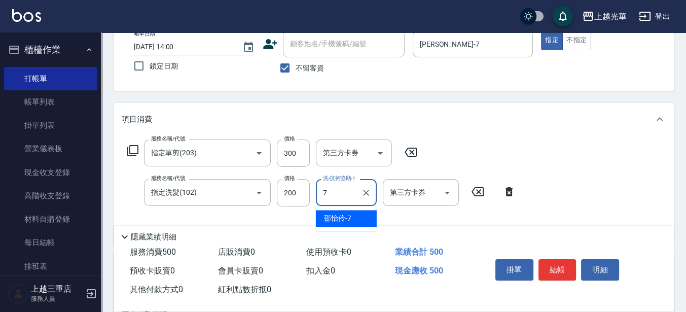
type input "[PERSON_NAME]-7"
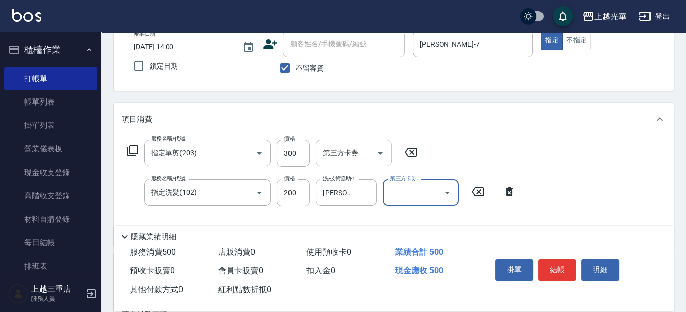
click at [369, 160] on input "第三方卡券" at bounding box center [346, 153] width 52 height 18
click at [375, 107] on div "項目消費" at bounding box center [394, 119] width 560 height 32
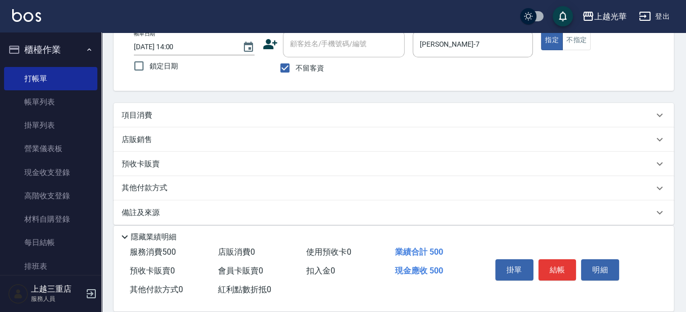
click at [140, 108] on div "項目消費" at bounding box center [394, 115] width 560 height 24
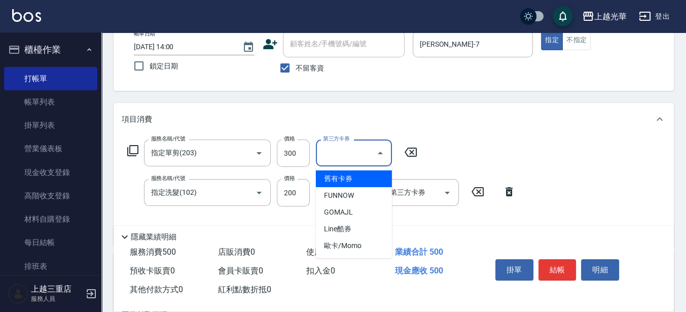
click at [343, 150] on input "第三方卡券" at bounding box center [346, 153] width 52 height 18
click at [462, 135] on div "項目消費" at bounding box center [394, 119] width 560 height 32
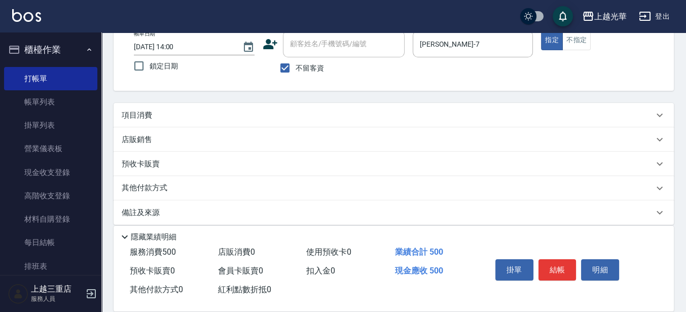
click at [136, 108] on div "項目消費" at bounding box center [394, 115] width 560 height 24
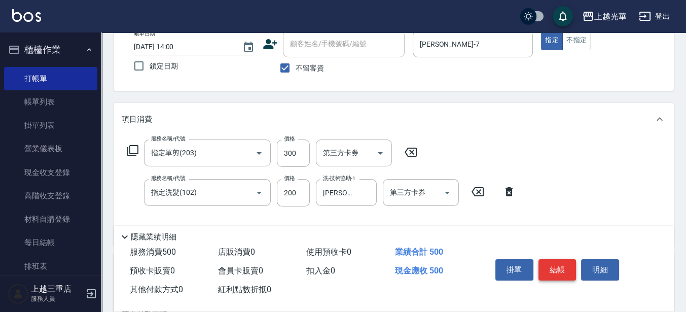
click at [561, 263] on button "結帳" at bounding box center [557, 269] width 38 height 21
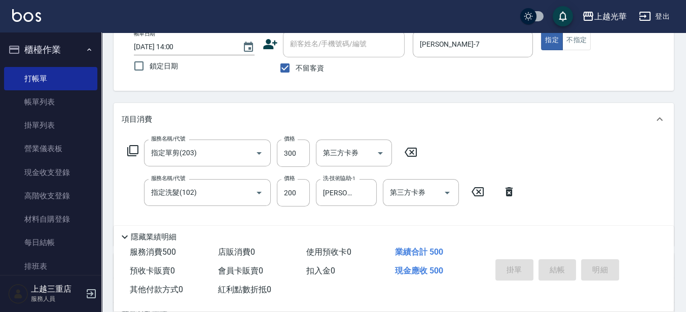
type input "[DATE] 14:01"
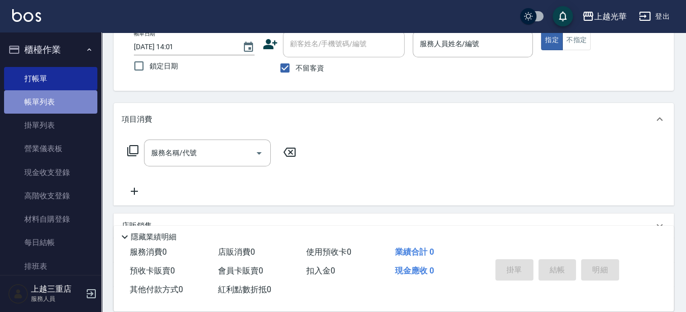
click at [58, 100] on link "帳單列表" at bounding box center [50, 101] width 93 height 23
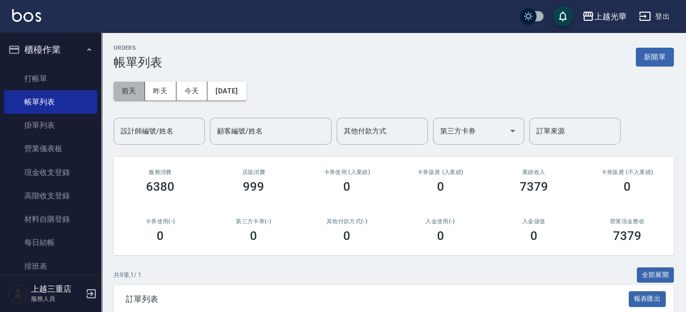
click at [142, 98] on button "前天" at bounding box center [129, 91] width 31 height 19
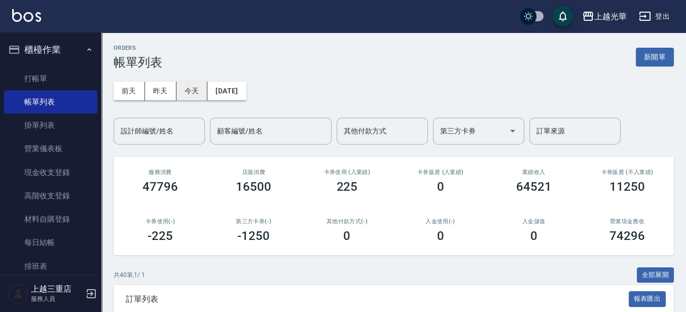
click at [184, 94] on button "今天" at bounding box center [191, 91] width 31 height 19
click at [174, 128] on input "設計師編號/姓名" at bounding box center [159, 131] width 82 height 18
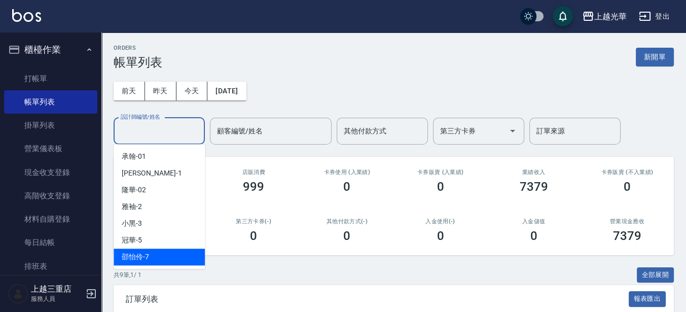
click at [128, 261] on span "[PERSON_NAME]-7" at bounding box center [135, 256] width 27 height 11
type input "[PERSON_NAME]-7"
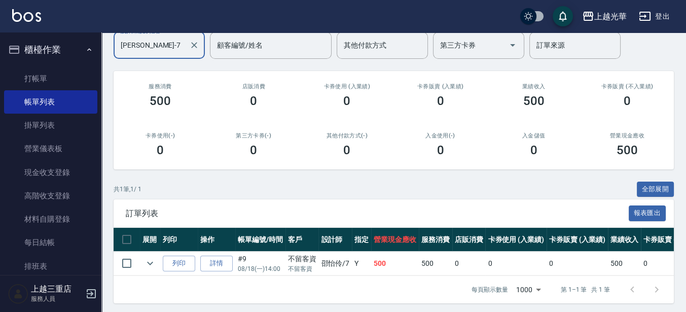
scroll to position [98, 0]
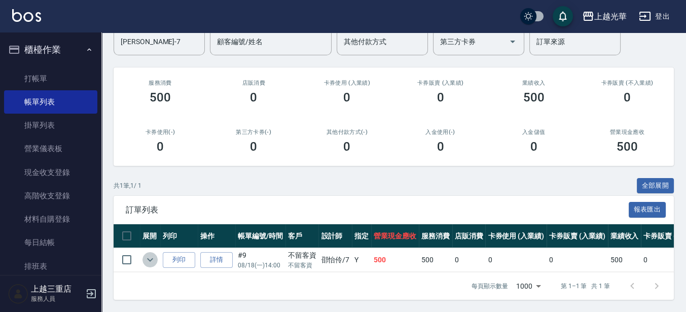
click at [152, 253] on icon "expand row" at bounding box center [150, 259] width 12 height 12
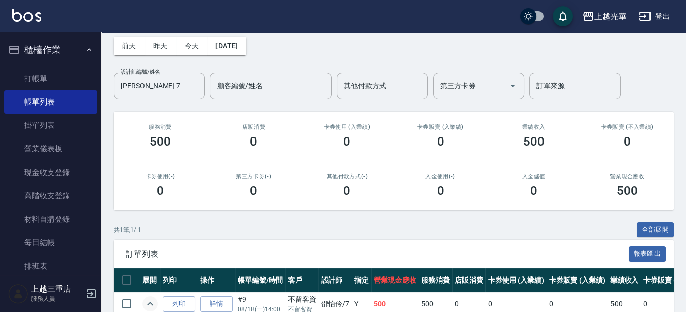
scroll to position [0, 0]
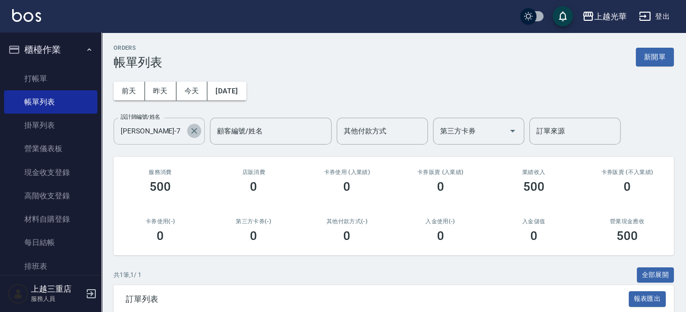
click at [197, 130] on icon "Clear" at bounding box center [194, 131] width 10 height 10
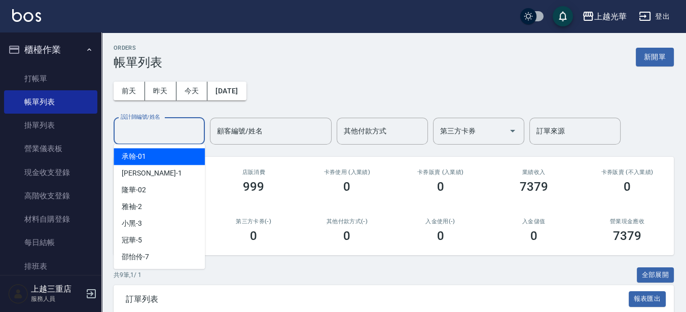
click at [164, 136] on input "設計師編號/姓名" at bounding box center [159, 131] width 82 height 18
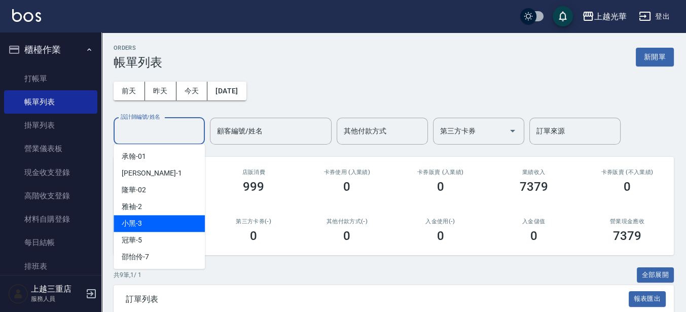
click at [150, 224] on div "小黑 -3" at bounding box center [159, 223] width 91 height 17
type input "小黑-3"
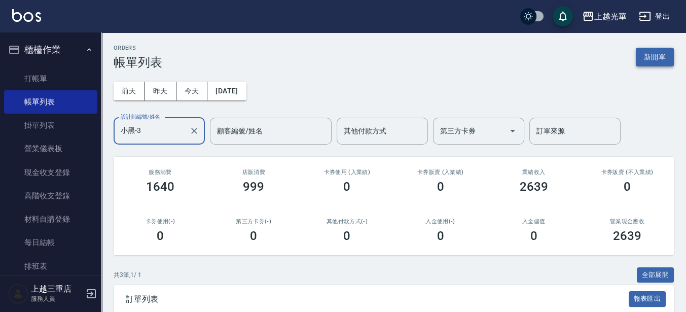
click at [672, 59] on button "新開單" at bounding box center [655, 57] width 38 height 19
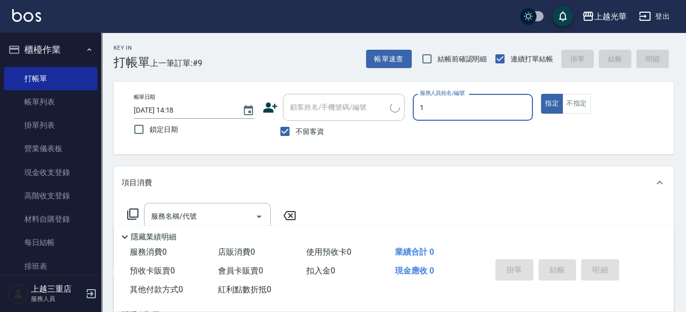
type input "1"
type button "true"
type input "小[PERSON_NAME]-1"
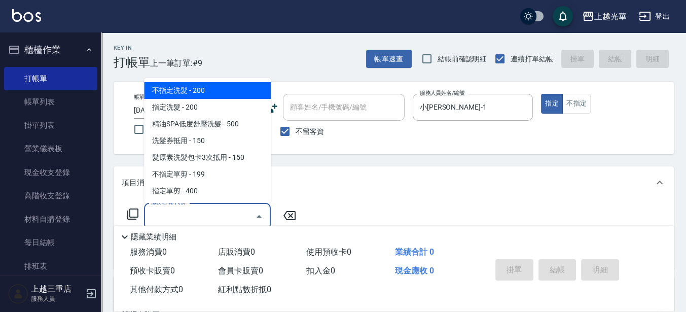
click at [173, 209] on div "服務名稱/代號 服務名稱/代號" at bounding box center [207, 216] width 127 height 27
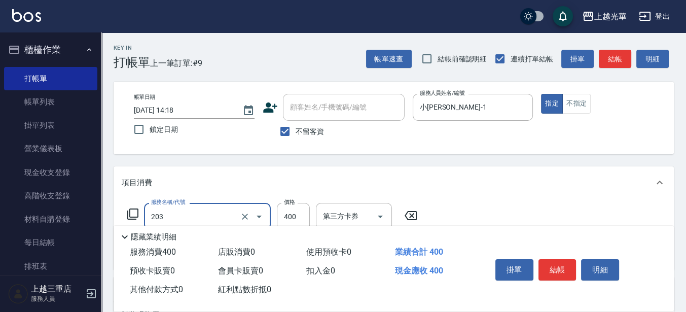
type input "指定單剪(203)"
type input "200"
click at [555, 273] on button "結帳" at bounding box center [557, 269] width 38 height 21
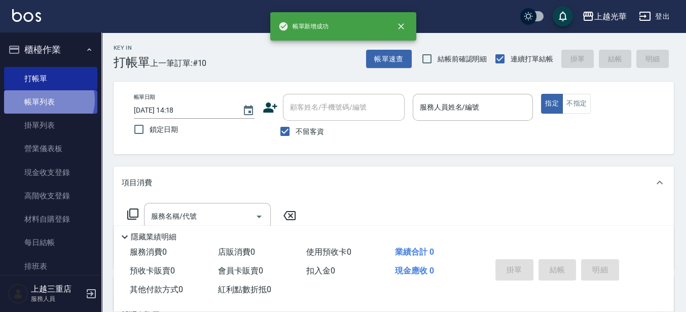
click at [45, 100] on link "帳單列表" at bounding box center [50, 101] width 93 height 23
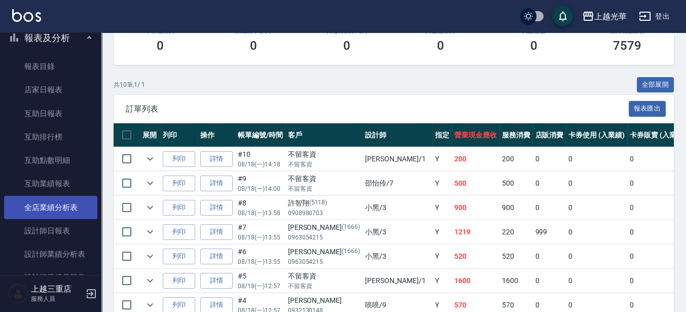
scroll to position [317, 0]
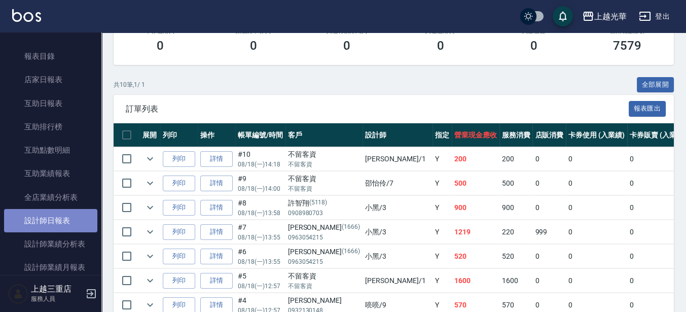
click at [69, 222] on link "設計師日報表" at bounding box center [50, 220] width 93 height 23
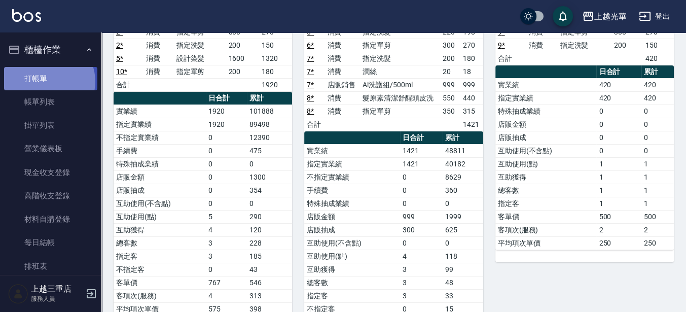
click at [47, 81] on link "打帳單" at bounding box center [50, 78] width 93 height 23
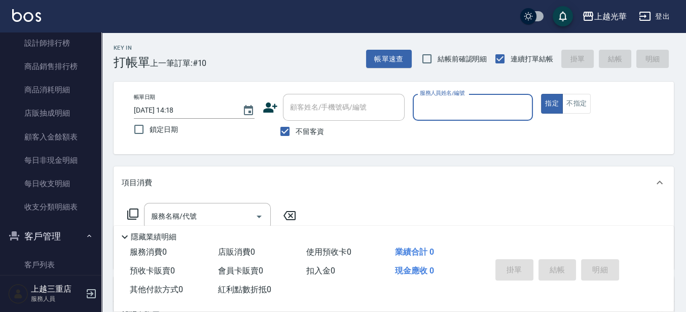
scroll to position [634, 0]
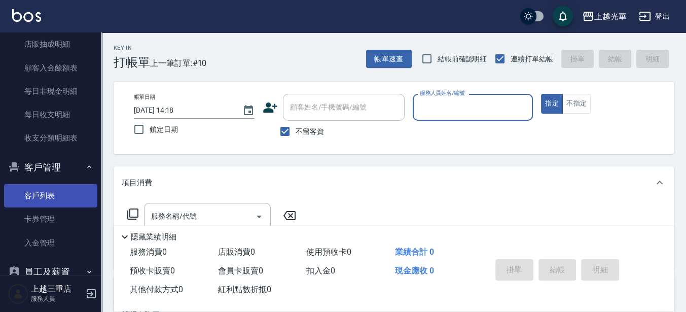
click at [69, 196] on link "客戶列表" at bounding box center [50, 195] width 93 height 23
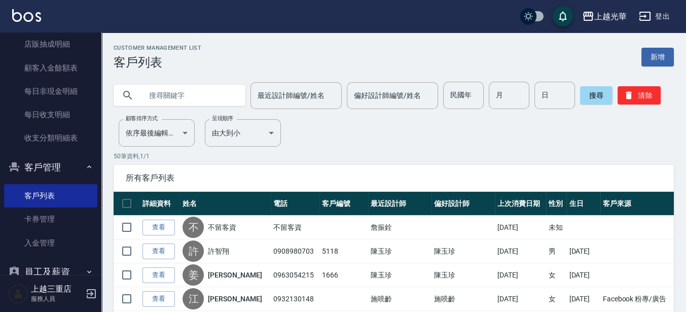
click at [146, 95] on input "text" at bounding box center [189, 95] width 95 height 27
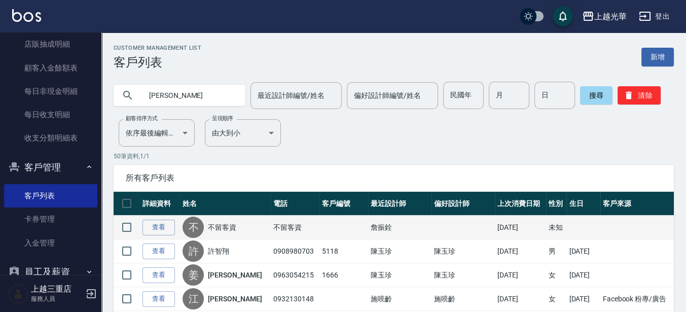
type input "[PERSON_NAME]"
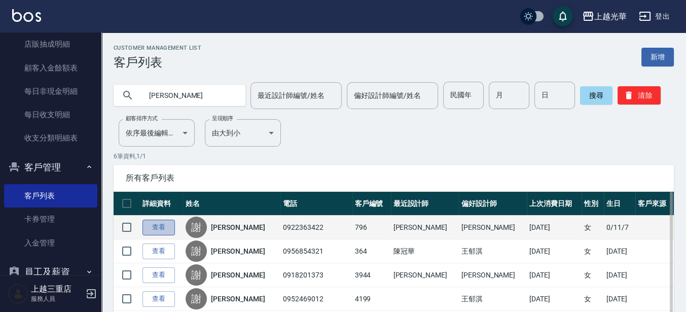
click at [151, 225] on link "查看" at bounding box center [158, 228] width 32 height 16
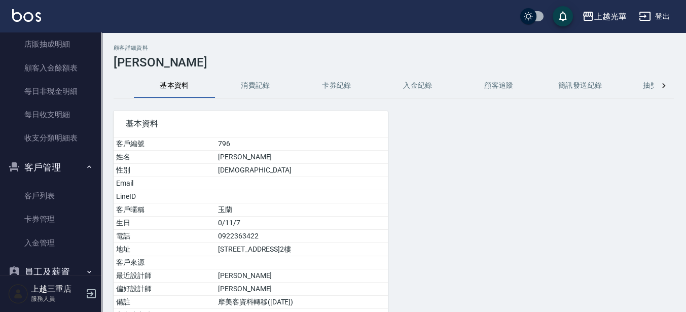
click at [243, 83] on button "消費記錄" at bounding box center [255, 86] width 81 height 24
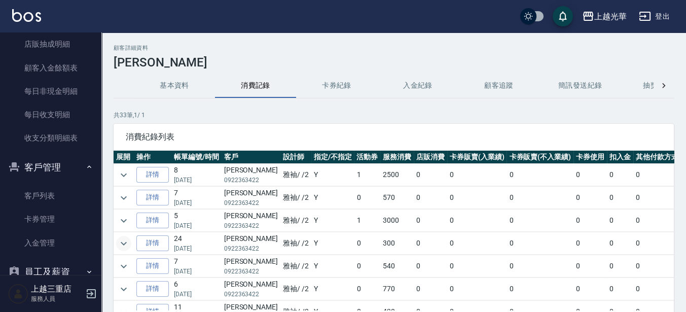
click at [128, 239] on icon "expand row" at bounding box center [124, 243] width 12 height 12
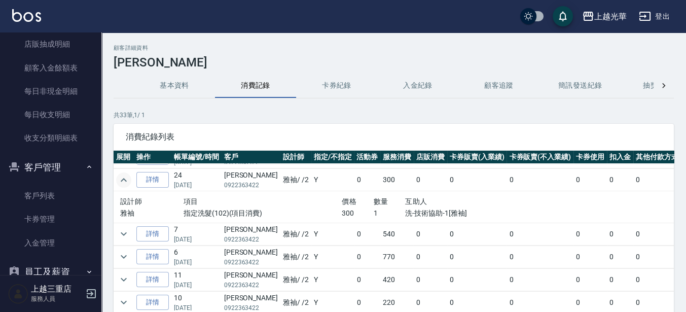
scroll to position [127, 0]
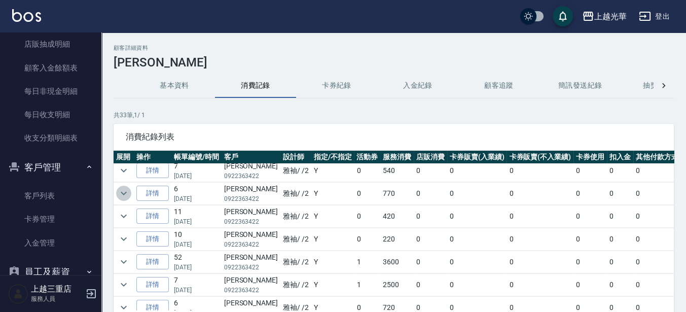
click at [124, 189] on icon "expand row" at bounding box center [124, 193] width 12 height 12
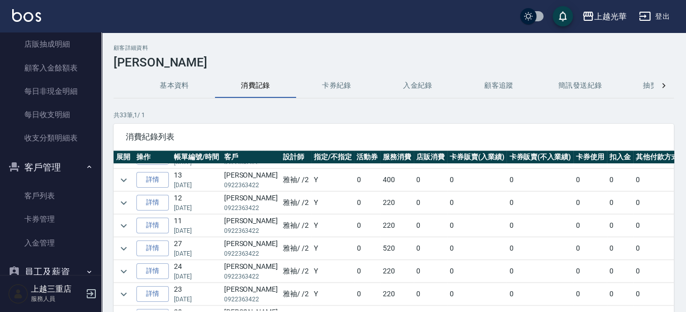
scroll to position [317, 0]
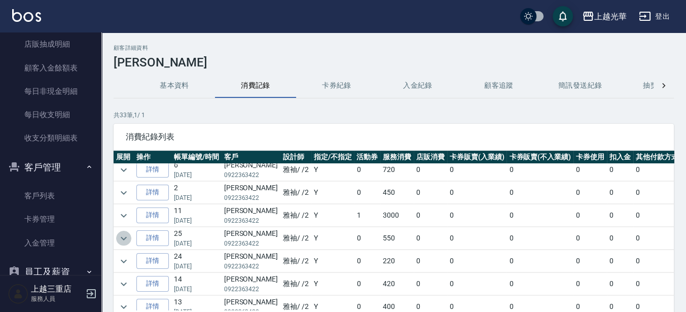
click at [124, 232] on icon "expand row" at bounding box center [124, 238] width 12 height 12
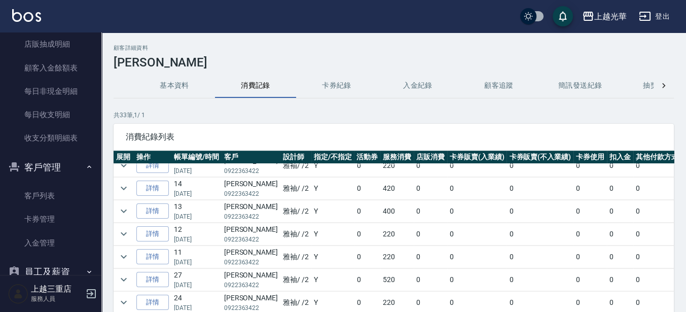
scroll to position [507, 0]
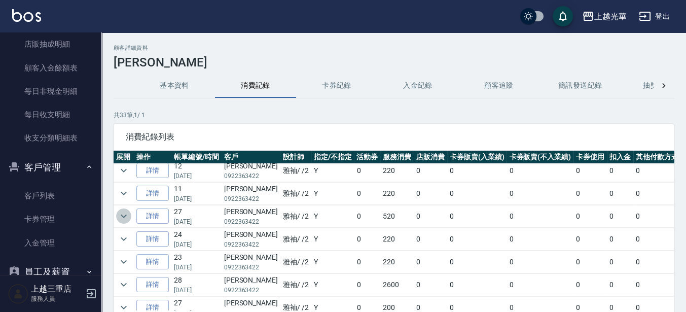
click at [123, 210] on icon "expand row" at bounding box center [124, 216] width 12 height 12
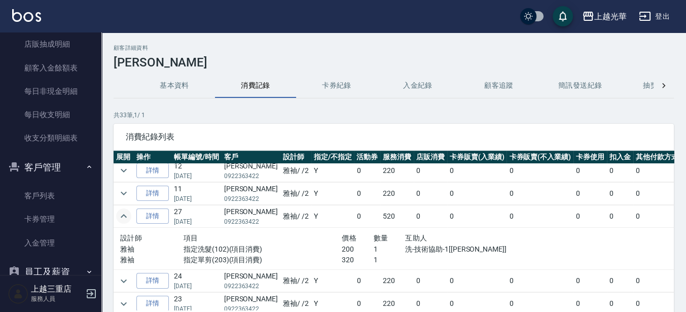
click at [13, 10] on img at bounding box center [26, 15] width 29 height 13
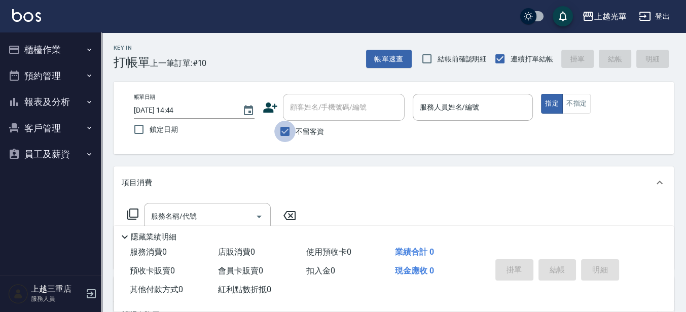
click at [284, 131] on input "不留客資" at bounding box center [284, 131] width 21 height 21
checkbox input "false"
click at [303, 107] on div "顧客姓名/手機號碼/編號 顧客姓名/手機號碼/編號" at bounding box center [344, 107] width 122 height 27
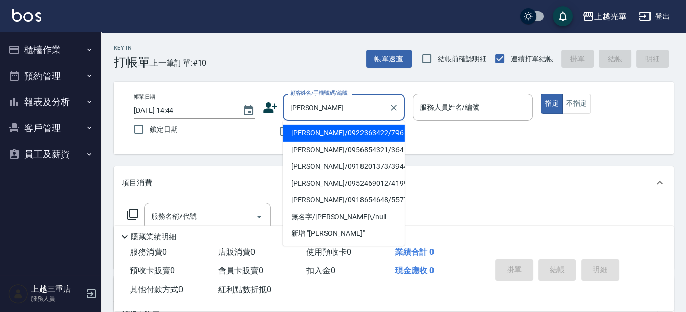
click at [321, 129] on li "[PERSON_NAME]/0922363422/796" at bounding box center [344, 133] width 122 height 17
type input "[PERSON_NAME]/0922363422/796"
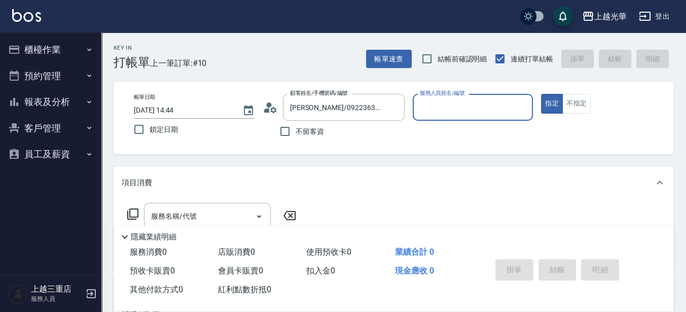
type input "雅袖-2"
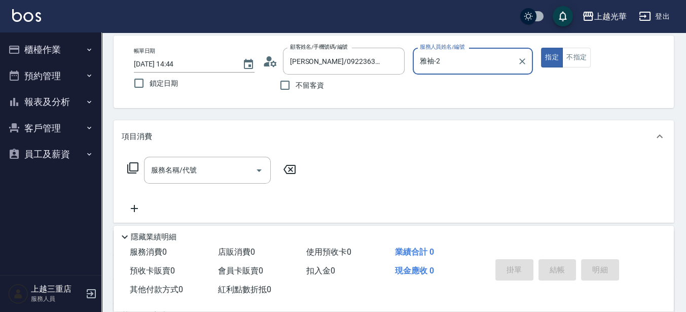
scroll to position [63, 0]
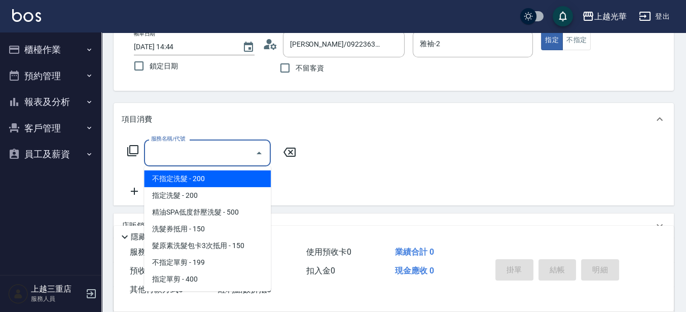
click at [175, 150] on input "服務名稱/代號" at bounding box center [200, 153] width 102 height 18
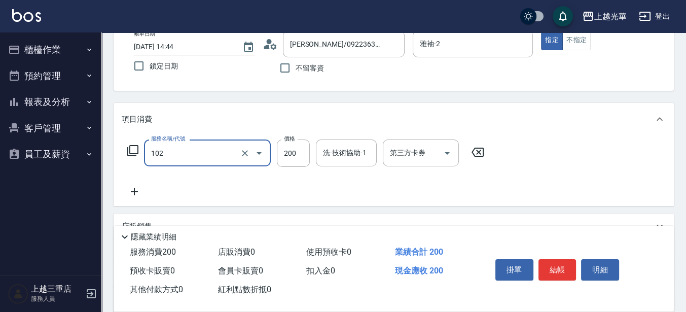
type input "指定洗髮(102)"
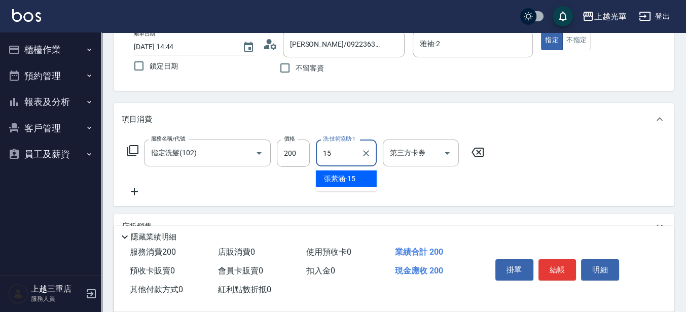
type input "[PERSON_NAME]-15"
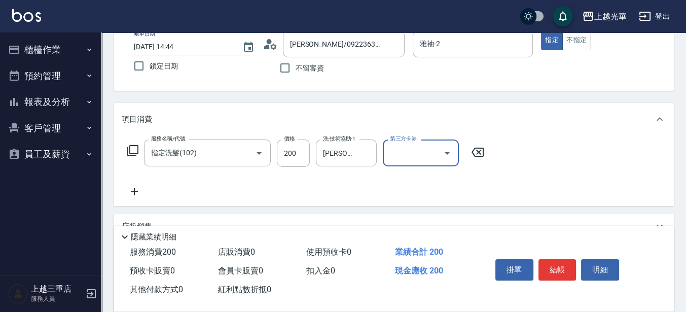
click at [134, 192] on icon at bounding box center [134, 191] width 7 height 7
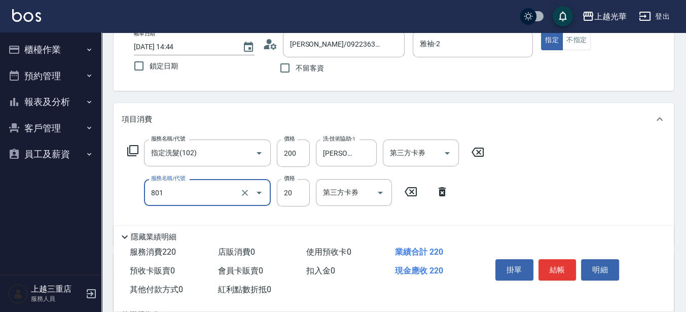
type input "潤絲(801)"
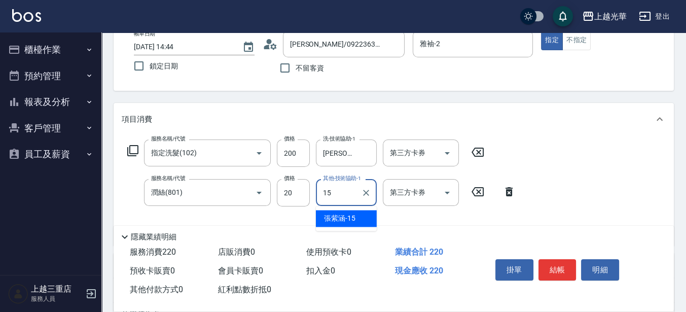
type input "[PERSON_NAME]-15"
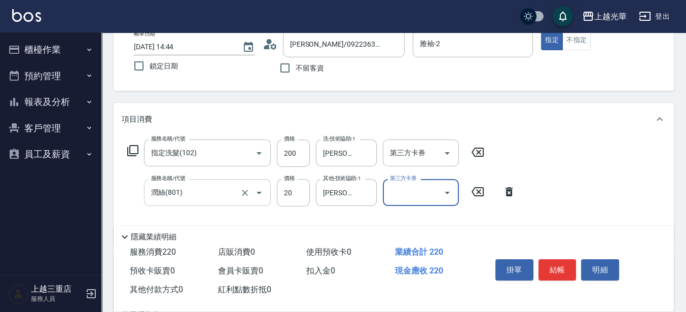
scroll to position [127, 0]
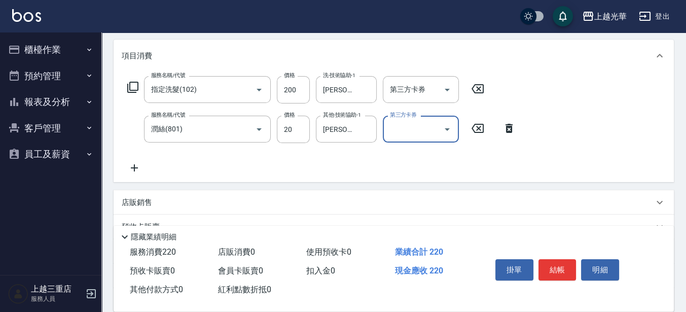
click at [136, 166] on icon at bounding box center [134, 168] width 25 height 12
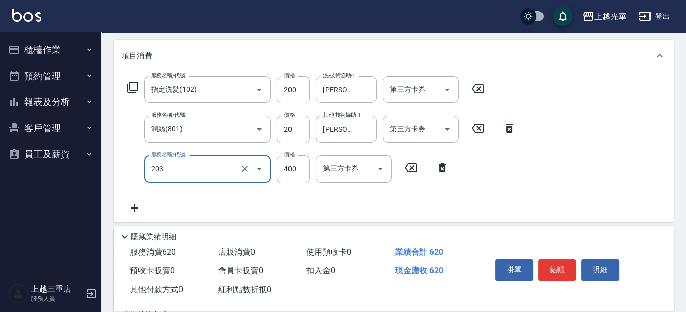
type input "指定單剪(203)"
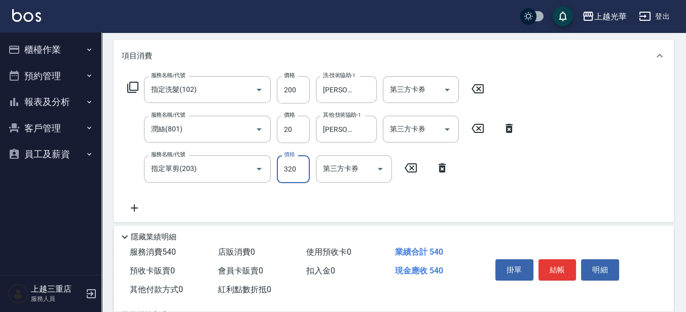
type input "320"
click at [547, 266] on button "結帳" at bounding box center [557, 269] width 38 height 21
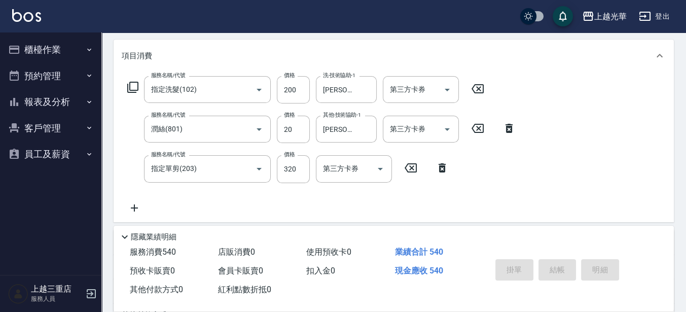
type input "[DATE] 14:45"
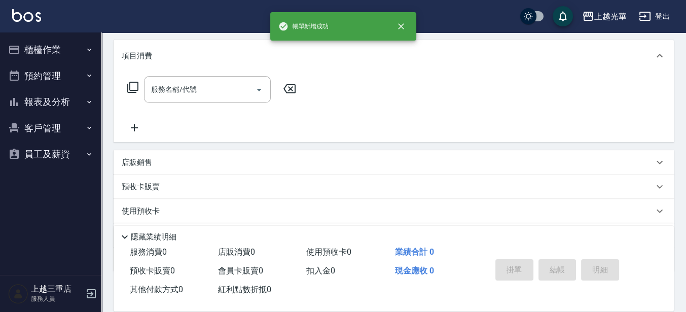
scroll to position [0, 0]
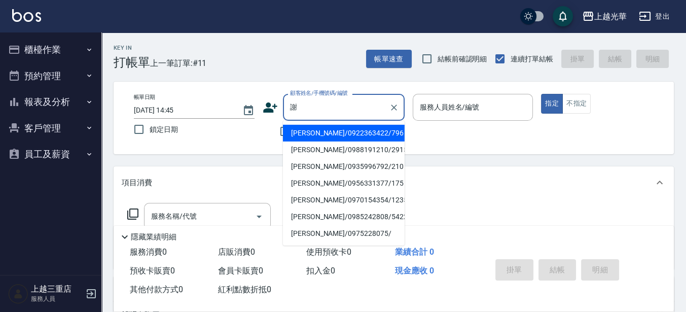
click at [321, 126] on li "[PERSON_NAME]/0922363422/796" at bounding box center [344, 133] width 122 height 17
type input "[PERSON_NAME]/0922363422/796"
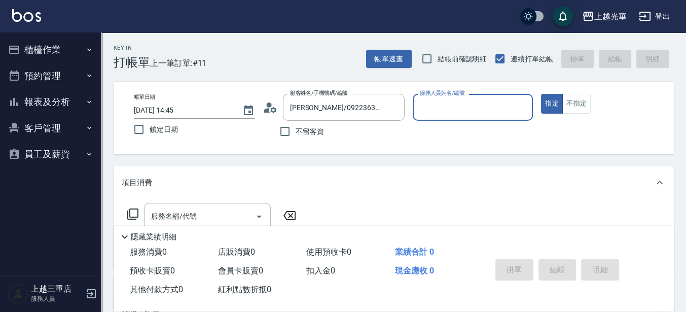
type input "雅袖-2"
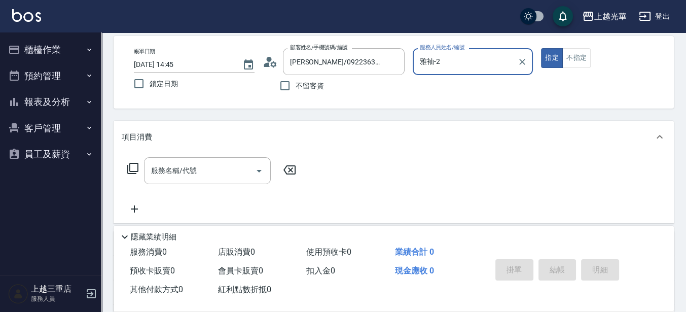
scroll to position [63, 0]
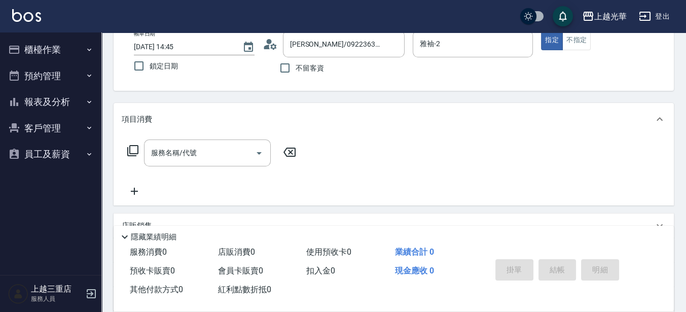
click at [133, 150] on icon at bounding box center [133, 150] width 12 height 12
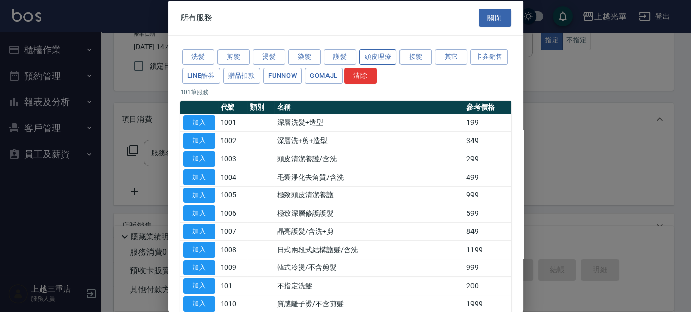
click at [379, 55] on button "頭皮理療" at bounding box center [378, 57] width 38 height 16
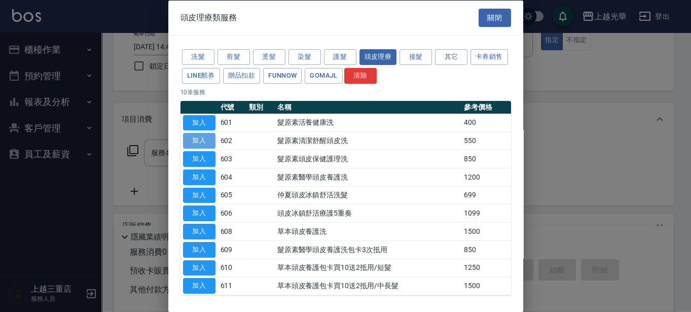
click at [190, 139] on button "加入" at bounding box center [199, 141] width 32 height 16
type input "髮原素清潔舒醒頭皮洗(602)"
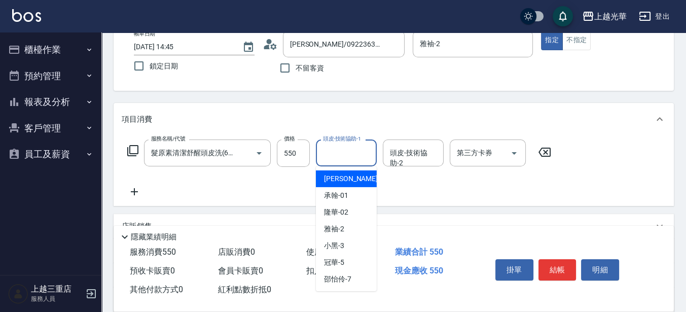
click at [345, 157] on input "頭皮-技術協助-1" at bounding box center [346, 153] width 52 height 18
type input "[PERSON_NAME]-15"
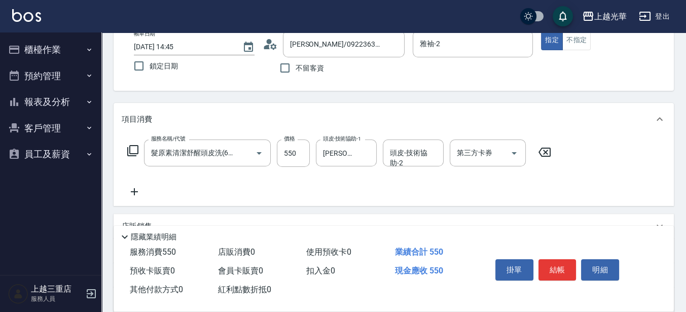
click at [136, 191] on icon at bounding box center [134, 192] width 25 height 12
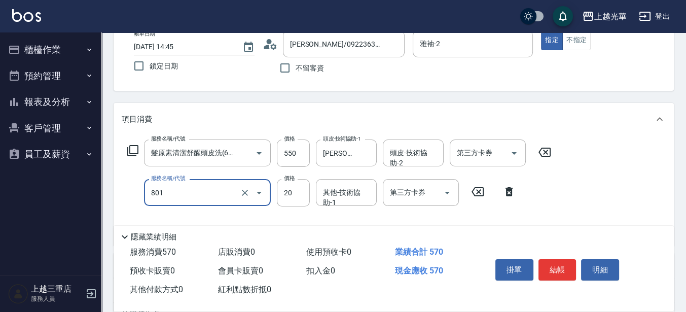
type input "潤絲(801)"
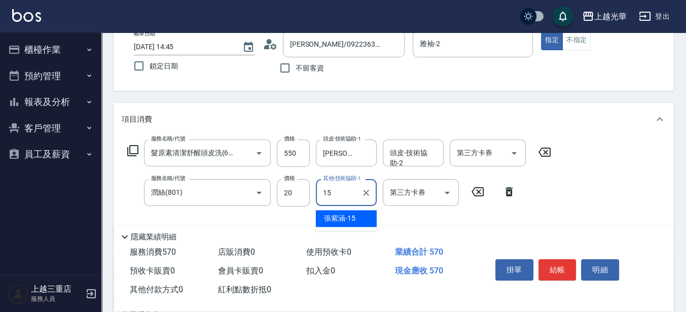
type input "[PERSON_NAME]-15"
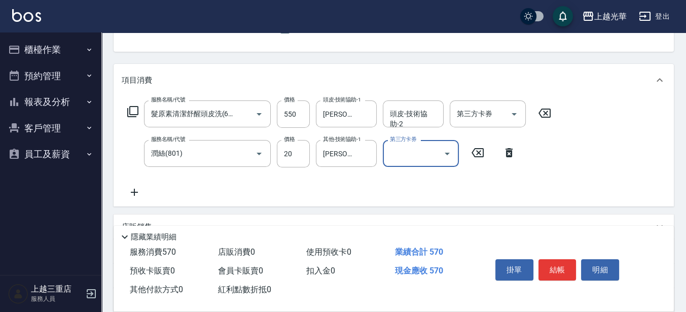
scroll to position [127, 0]
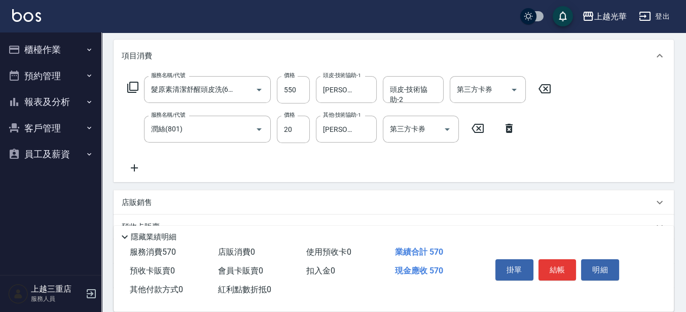
click at [131, 168] on icon at bounding box center [134, 168] width 25 height 12
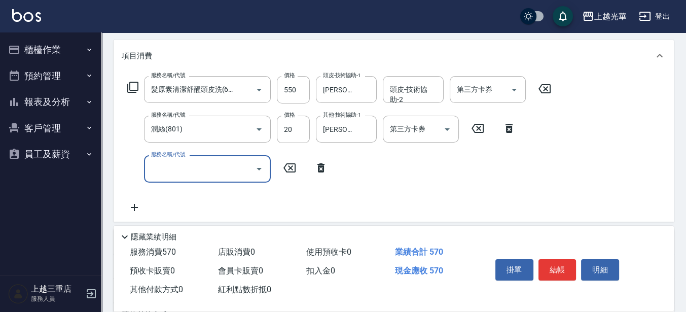
scroll to position [0, 0]
type input "指定單剪(203)"
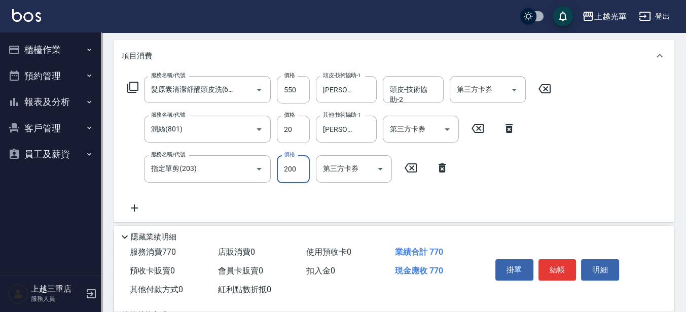
type input "200"
click at [556, 269] on button "結帳" at bounding box center [557, 269] width 38 height 21
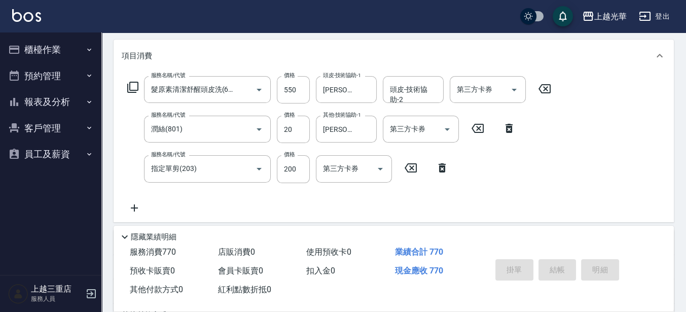
type input "[DATE] 14:46"
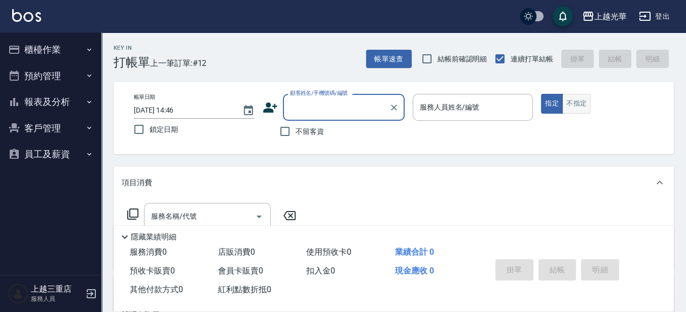
drag, startPoint x: 587, startPoint y: 97, endPoint x: 576, endPoint y: 98, distance: 10.2
click at [584, 98] on button "不指定" at bounding box center [576, 104] width 28 height 20
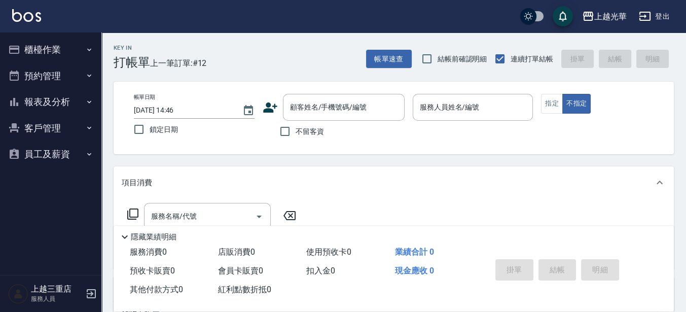
click at [534, 106] on div "帳單日期 [DATE] 14:46 鎖定日期 顧客姓名/手機號碼/編號 顧客姓名/手機號碼/編號 不留客資 服務人員姓名/編號 服務人員姓名/編號 指定 不指定" at bounding box center [394, 118] width 536 height 48
click at [529, 107] on div "服務人員姓名/編號" at bounding box center [473, 107] width 121 height 27
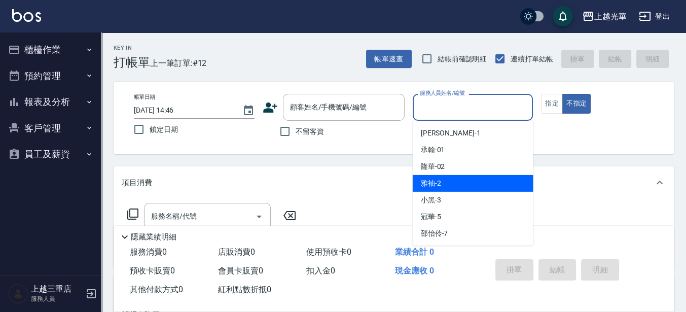
scroll to position [63, 0]
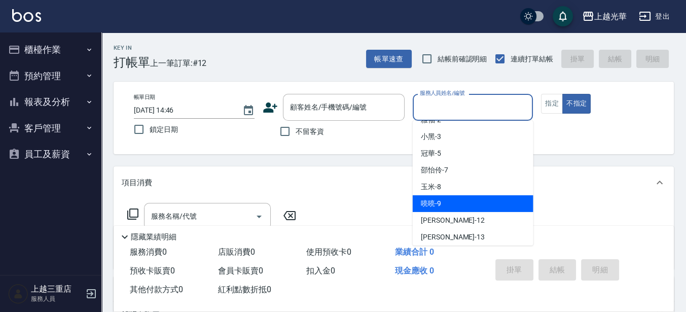
click at [459, 200] on div "喨喨 -9" at bounding box center [473, 203] width 121 height 17
type input "喨喨-9"
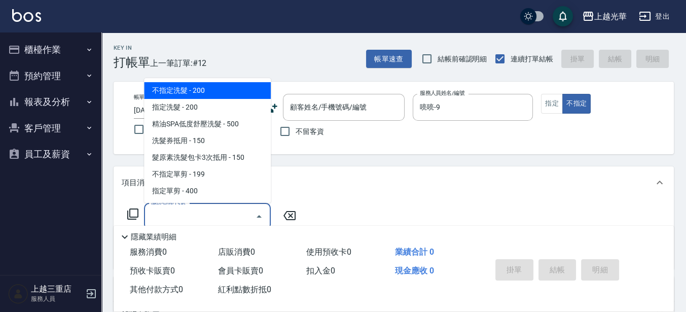
click at [165, 220] on input "服務名稱/代號" at bounding box center [200, 216] width 102 height 18
click at [190, 84] on span "不指定洗髮 - 200" at bounding box center [207, 90] width 127 height 17
type input "不指定洗髮(101)"
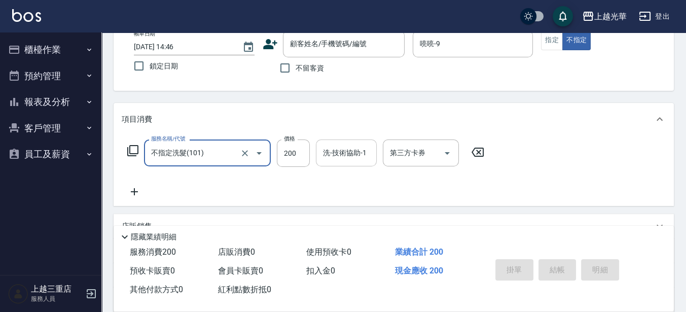
click at [320, 150] on input "洗-技術協助-1" at bounding box center [346, 153] width 52 height 18
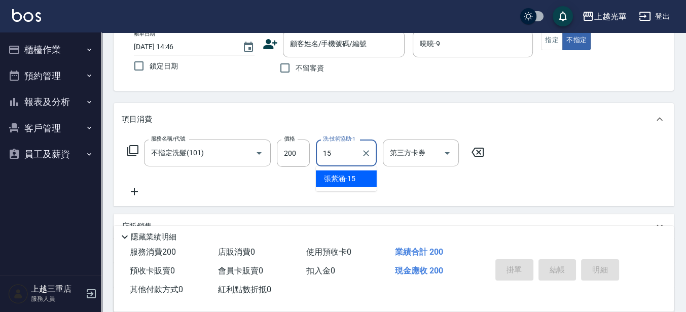
click at [331, 179] on span "[PERSON_NAME]-15" at bounding box center [339, 178] width 31 height 11
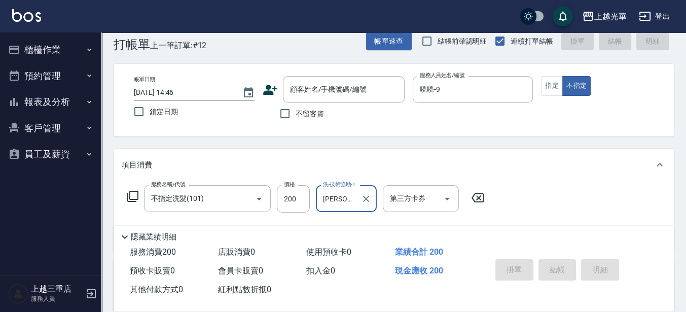
scroll to position [0, 0]
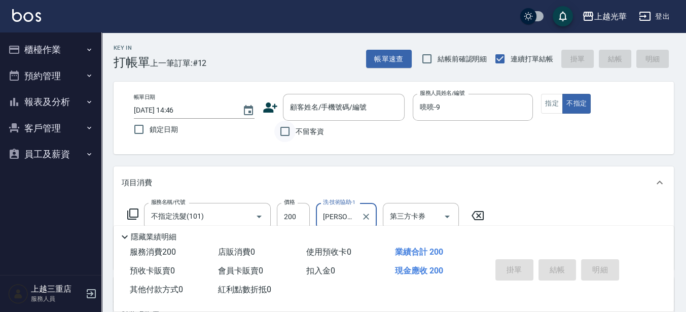
type input "[PERSON_NAME]-15"
click at [282, 133] on input "不留客資" at bounding box center [284, 131] width 21 height 21
checkbox input "true"
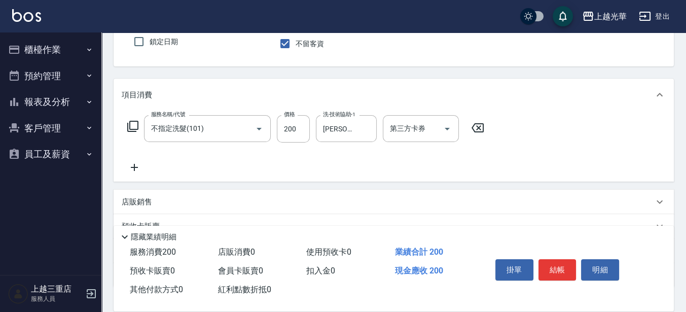
scroll to position [63, 0]
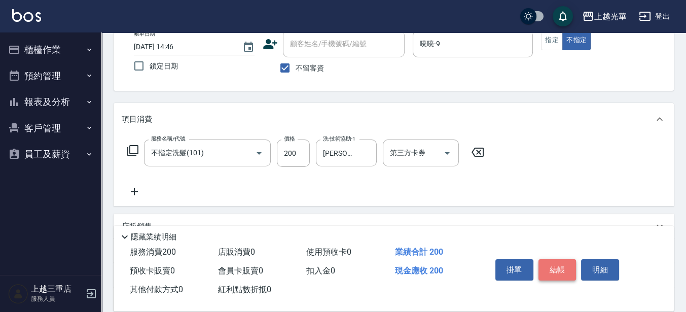
click at [566, 262] on button "結帳" at bounding box center [557, 269] width 38 height 21
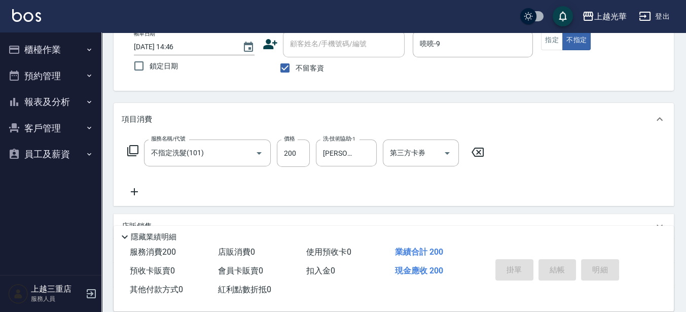
type input "[DATE] 14:54"
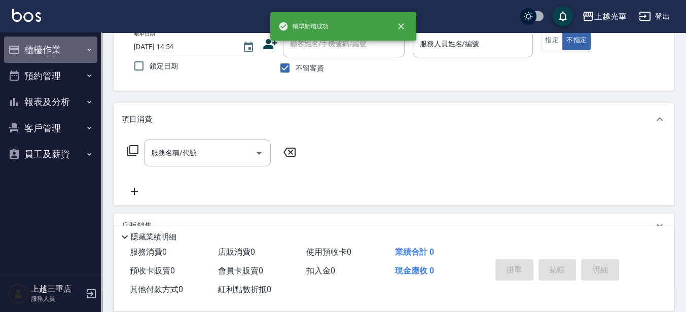
click at [85, 47] on icon "button" at bounding box center [89, 50] width 8 height 8
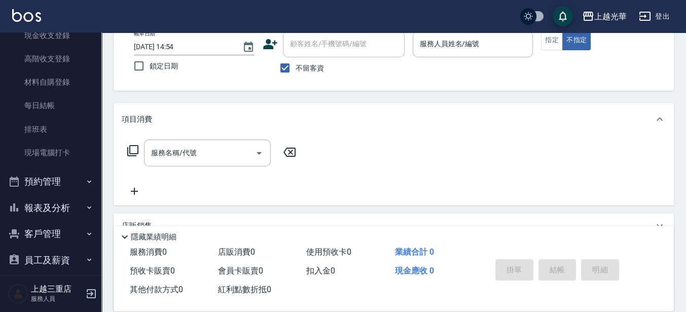
scroll to position [147, 0]
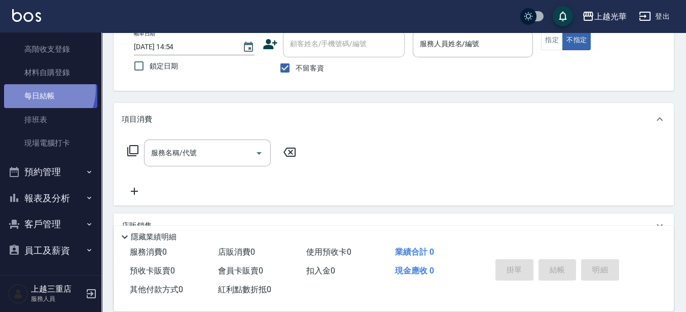
click at [37, 89] on link "每日結帳" at bounding box center [50, 95] width 93 height 23
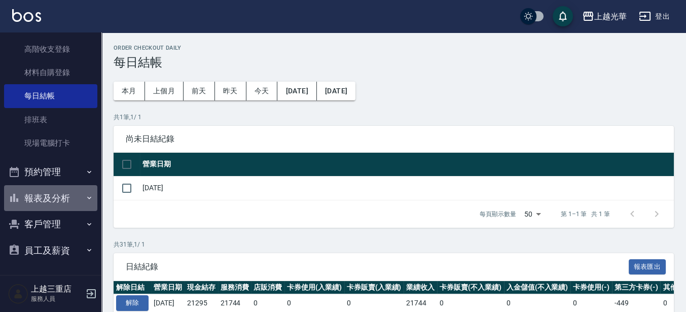
click at [85, 198] on icon "button" at bounding box center [89, 198] width 8 height 8
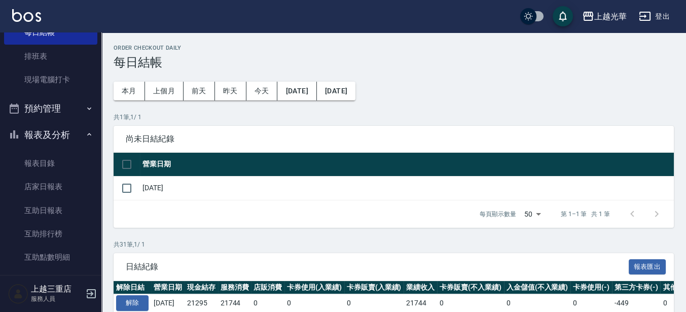
scroll to position [147, 0]
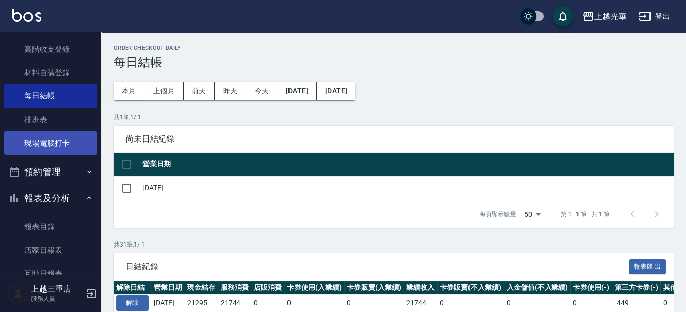
click at [72, 148] on link "現場電腦打卡" at bounding box center [50, 142] width 93 height 23
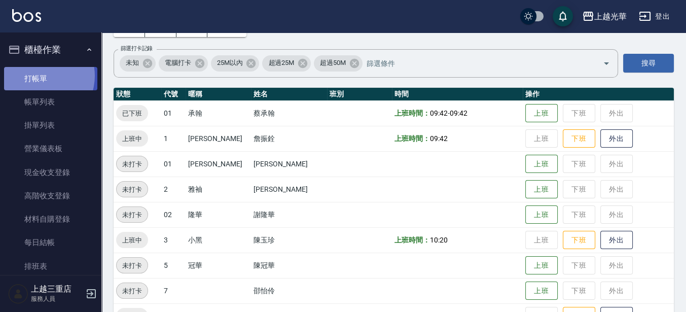
click at [38, 76] on link "打帳單" at bounding box center [50, 78] width 93 height 23
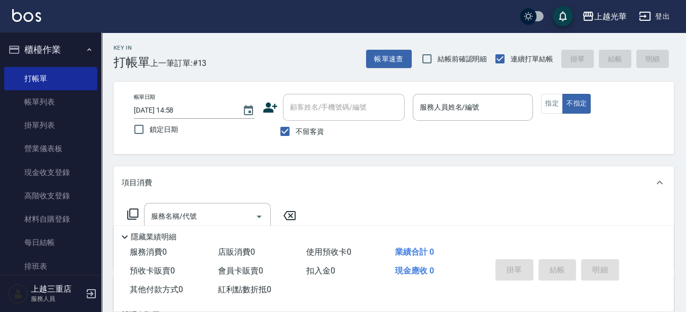
click at [272, 103] on icon at bounding box center [270, 107] width 15 height 15
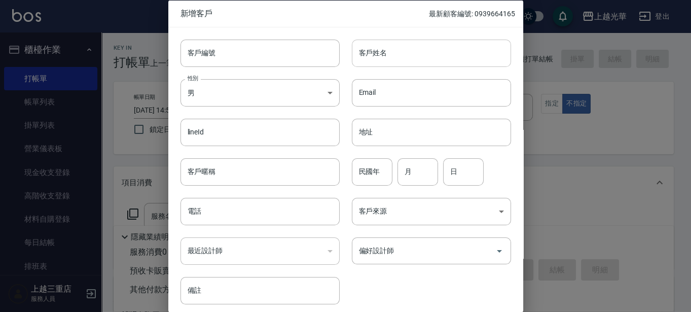
click at [385, 60] on input "客戶姓名" at bounding box center [431, 52] width 159 height 27
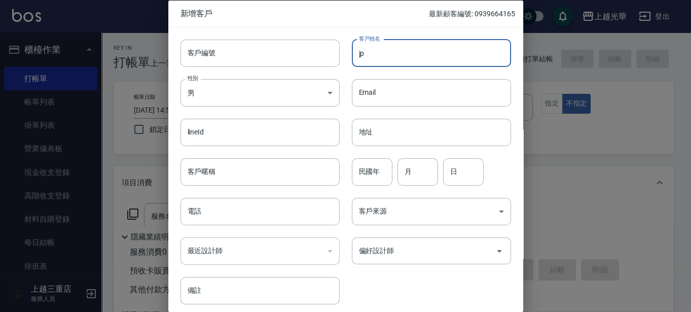
type input "j"
type input "灣"
type input "溫金蘭"
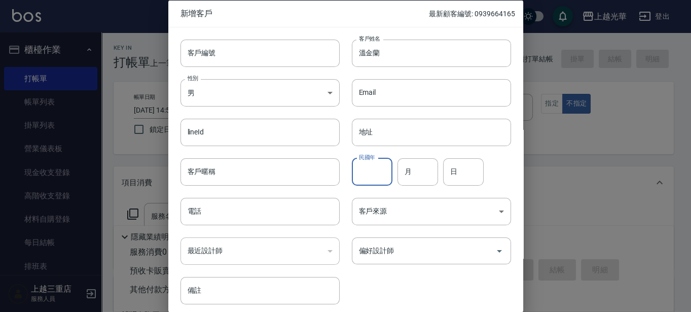
click at [374, 166] on input "民國年" at bounding box center [372, 171] width 41 height 27
click at [549, 123] on div at bounding box center [345, 156] width 691 height 312
click at [413, 174] on input "月" at bounding box center [417, 171] width 41 height 27
click at [236, 90] on body "上越光華 登出 櫃檯作業 打帳單 帳單列表 掛單列表 營業儀表板 現金收支登錄 高階收支登錄 材料自購登錄 每日結帳 排班表 現場電腦打卡 預約管理 預約管理…" at bounding box center [345, 235] width 691 height 470
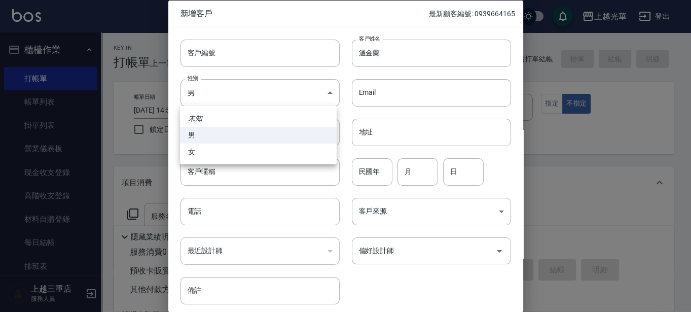
click at [232, 154] on li "女" at bounding box center [258, 151] width 157 height 17
type input "[DEMOGRAPHIC_DATA]"
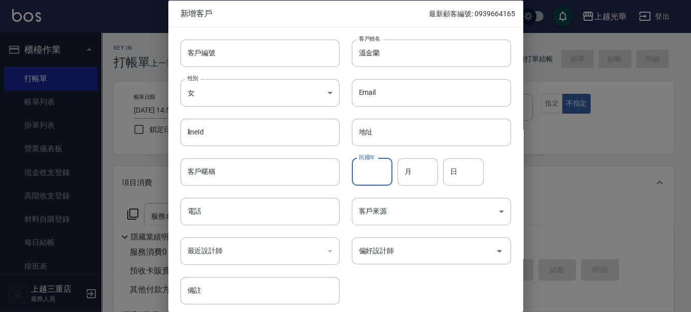
drag, startPoint x: 364, startPoint y: 173, endPoint x: 385, endPoint y: 172, distance: 21.8
click at [363, 173] on input "民國年" at bounding box center [372, 171] width 41 height 27
click at [415, 149] on div "民國年 民國年 月 月 日 日" at bounding box center [425, 166] width 171 height 40
drag, startPoint x: 415, startPoint y: 163, endPoint x: 376, endPoint y: 180, distance: 42.5
click at [415, 164] on input "月" at bounding box center [417, 171] width 41 height 27
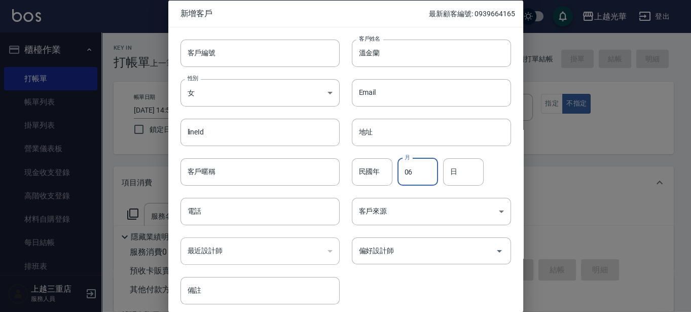
type input "06"
type input "21"
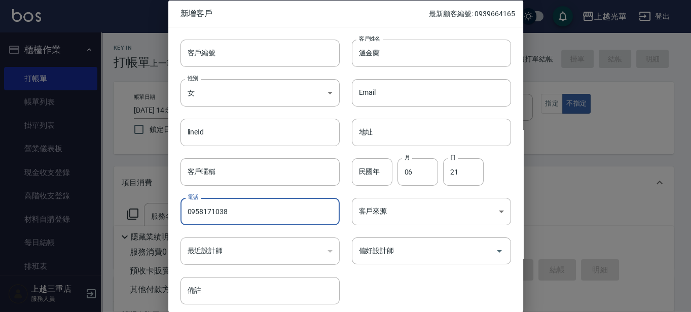
type input "0958171038"
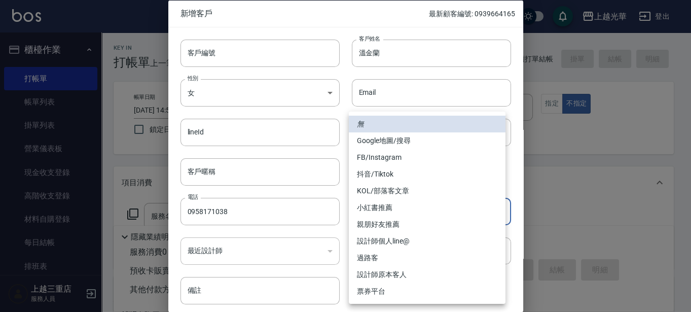
click at [444, 211] on body "上越光華 登出 櫃檯作業 打帳單 帳單列表 掛單列表 營業儀表板 現金收支登錄 高階收支登錄 材料自購登錄 每日結帳 排班表 現場電腦打卡 預約管理 預約管理…" at bounding box center [345, 235] width 691 height 470
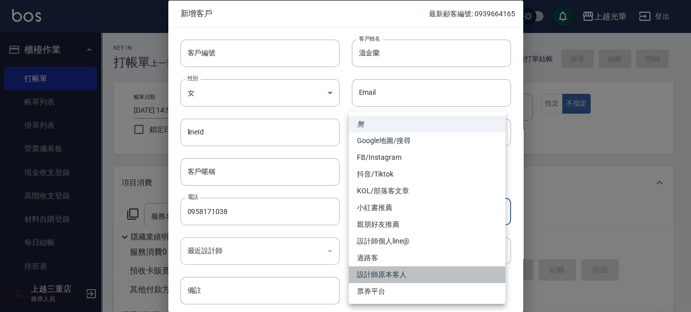
click at [391, 272] on li "設計師原本客人" at bounding box center [427, 274] width 157 height 17
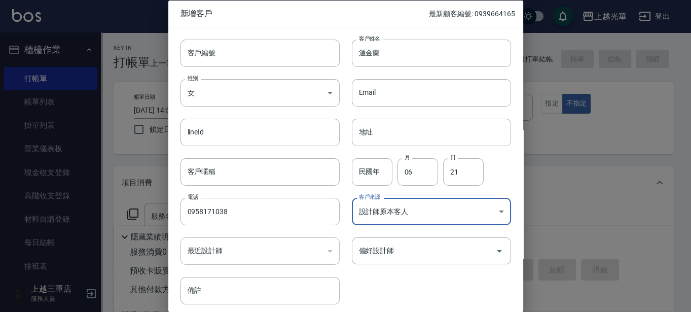
click at [400, 206] on body "上越光華 登出 櫃檯作業 打帳單 帳單列表 掛單列表 營業儀表板 現金收支登錄 高階收支登錄 材料自購登錄 每日結帳 排班表 現場電腦打卡 預約管理 預約管理…" at bounding box center [345, 235] width 691 height 470
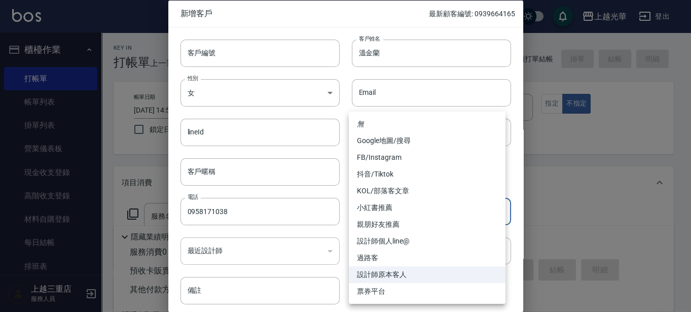
click at [389, 225] on li "親朋好友推薦" at bounding box center [427, 224] width 157 height 17
type input "親朋好友推薦"
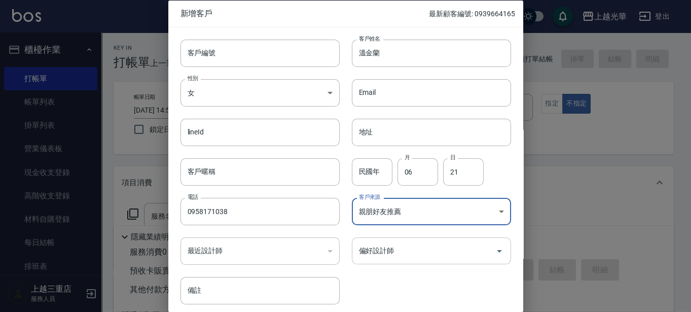
drag, startPoint x: 388, startPoint y: 250, endPoint x: 388, endPoint y: 241, distance: 9.1
click at [388, 250] on input "偏好設計師" at bounding box center [423, 251] width 135 height 18
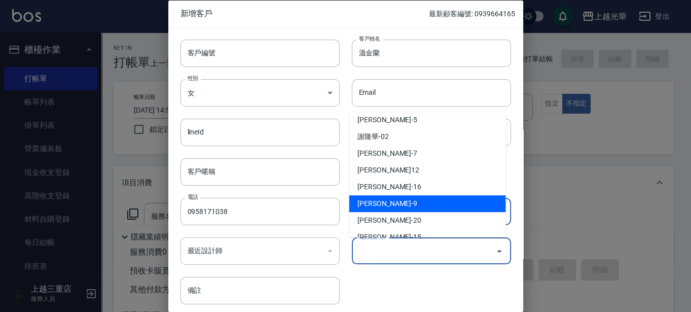
scroll to position [24, 0]
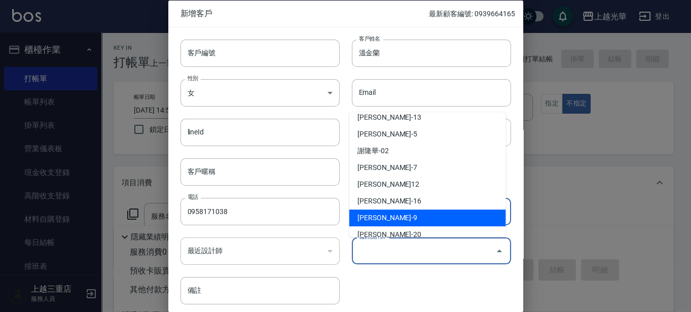
click at [388, 209] on li "[PERSON_NAME]-9" at bounding box center [427, 217] width 157 height 17
type input "施喨齡"
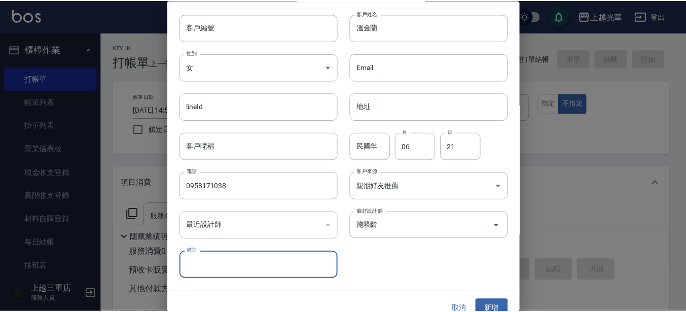
scroll to position [39, 0]
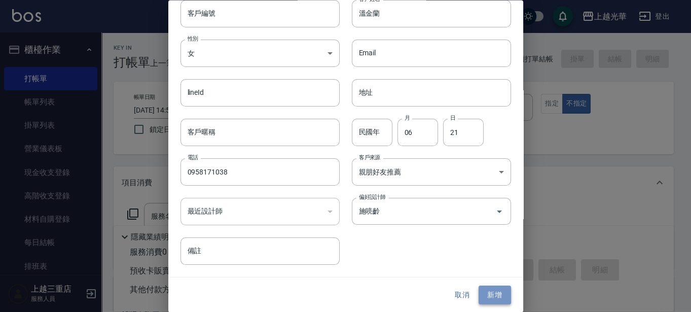
click at [498, 292] on button "新增" at bounding box center [495, 295] width 32 height 19
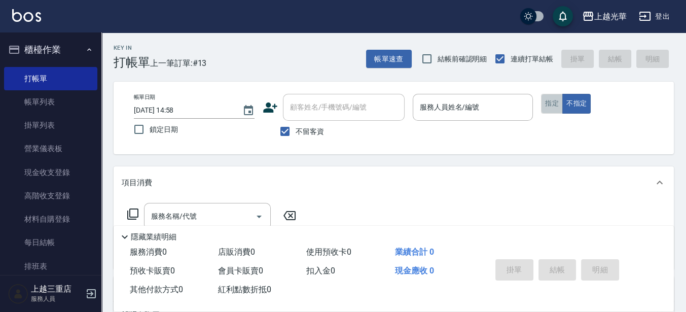
click at [560, 107] on button "指定" at bounding box center [552, 104] width 22 height 20
click at [292, 130] on input "不留客資" at bounding box center [284, 131] width 21 height 21
checkbox input "false"
click at [297, 111] on input "顧客姓名/手機號碼/編號" at bounding box center [335, 107] width 97 height 18
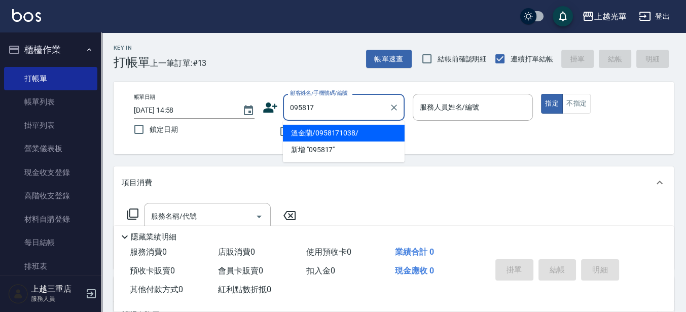
click at [376, 136] on li "溫金蘭/0958171038/" at bounding box center [344, 133] width 122 height 17
type input "溫金蘭/0958171038/"
type input "喨喨-9"
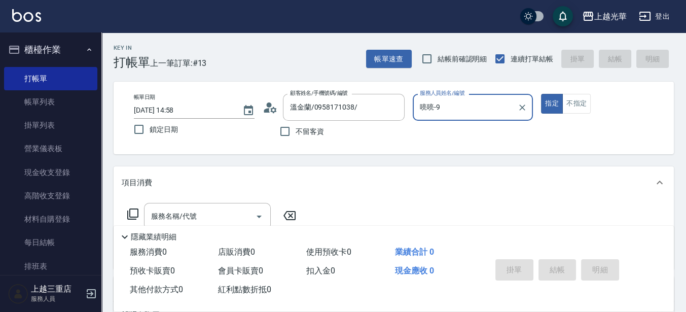
click at [455, 111] on input "喨喨-9" at bounding box center [465, 107] width 96 height 18
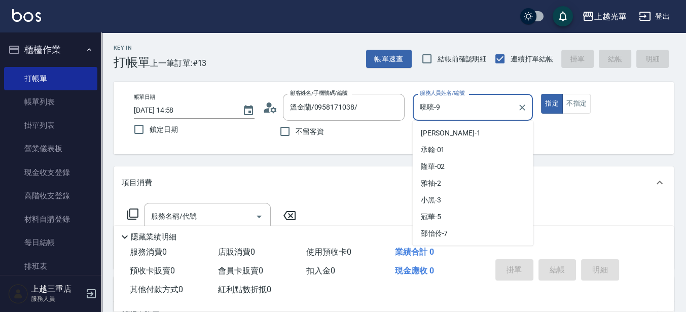
scroll to position [30, 0]
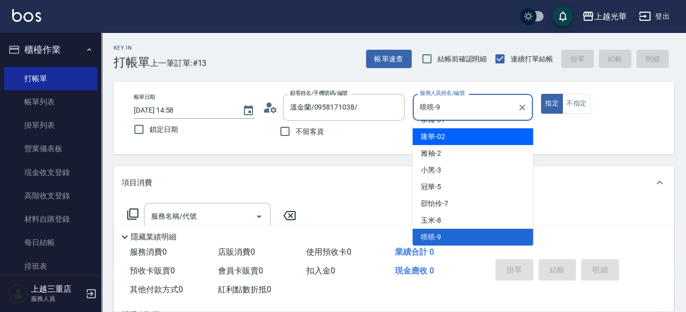
click at [623, 139] on div "帳單日期 [DATE] 14:58 鎖定日期 顧客姓名/手機號碼/編號 溫金蘭/0958171038/ 顧客姓名/手機號碼/編號 不留客資 服務人員姓名/編號…" at bounding box center [394, 118] width 536 height 48
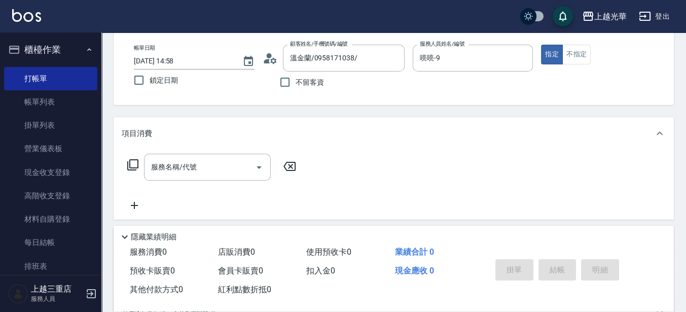
scroll to position [63, 0]
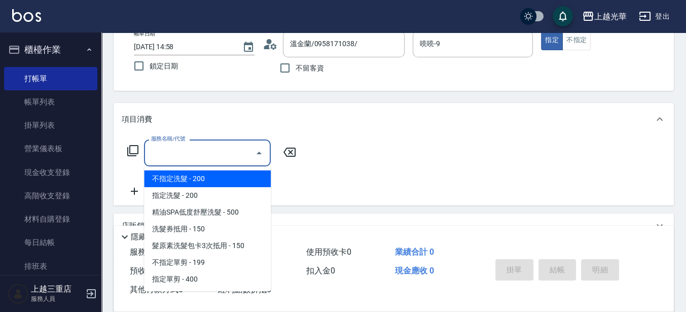
drag, startPoint x: 219, startPoint y: 159, endPoint x: 0, endPoint y: 18, distance: 260.0
click at [213, 160] on input "服務名稱/代號" at bounding box center [200, 153] width 102 height 18
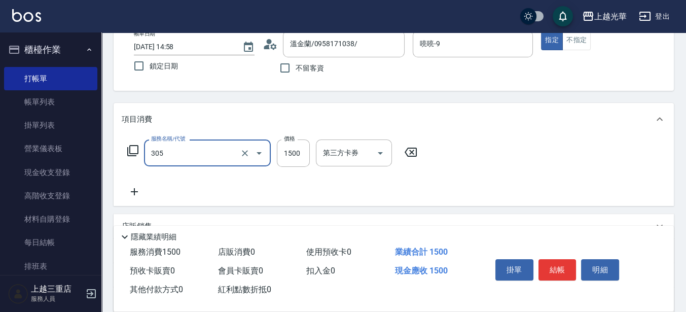
type input "設計燙髮1500(305)"
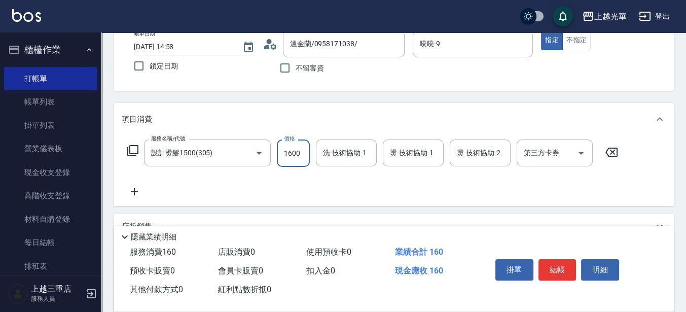
type input "1600"
type input "喨喨-9"
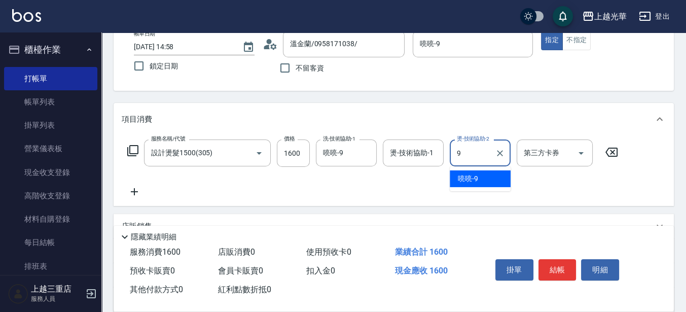
type input "喨喨-9"
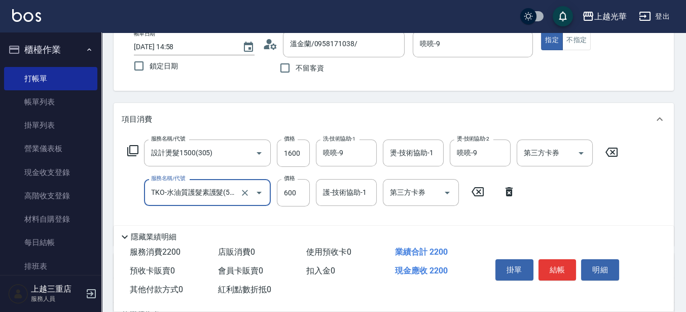
type input "TKO-水油質護髮素護髮(521)"
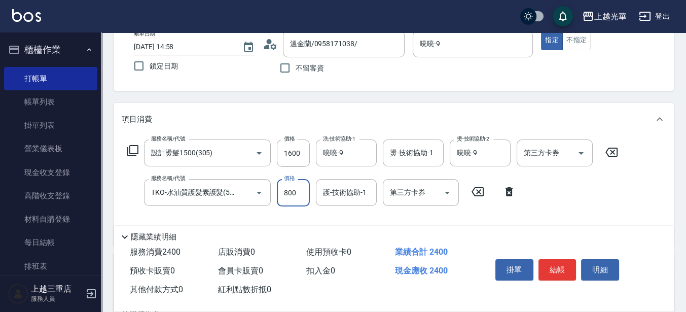
type input "800"
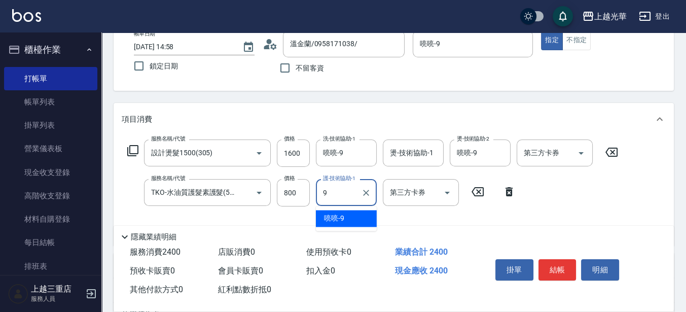
type input "喨喨-9"
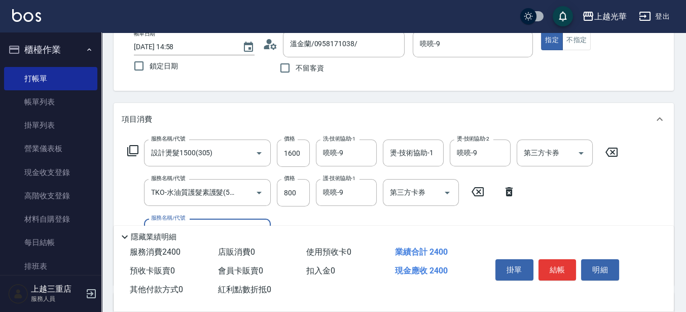
scroll to position [0, 0]
click at [565, 269] on button "結帳" at bounding box center [557, 269] width 38 height 21
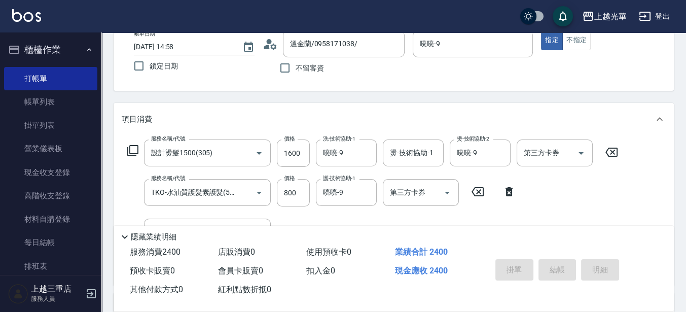
type input "[DATE] 15:00"
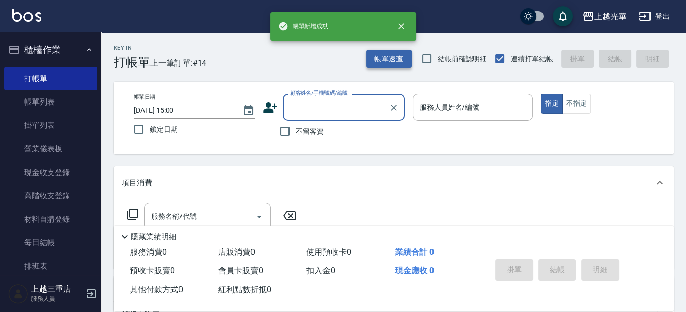
click at [386, 58] on button "帳單速查" at bounding box center [389, 59] width 46 height 19
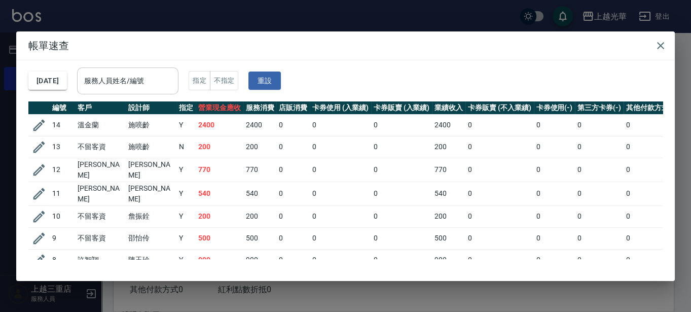
click at [102, 70] on div "服務人員姓名/編號" at bounding box center [127, 80] width 101 height 27
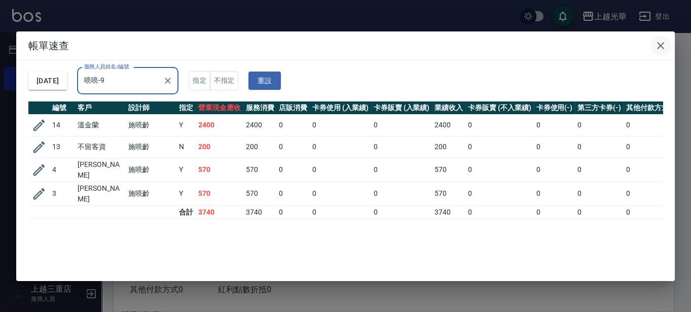
type input "喨喨-9"
click at [664, 48] on icon "button" at bounding box center [661, 46] width 12 height 12
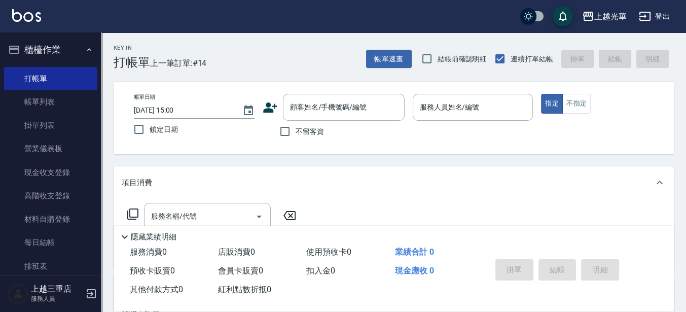
click at [303, 133] on span "不留客資" at bounding box center [310, 131] width 28 height 11
click at [296, 133] on input "不留客資" at bounding box center [284, 131] width 21 height 21
checkbox input "true"
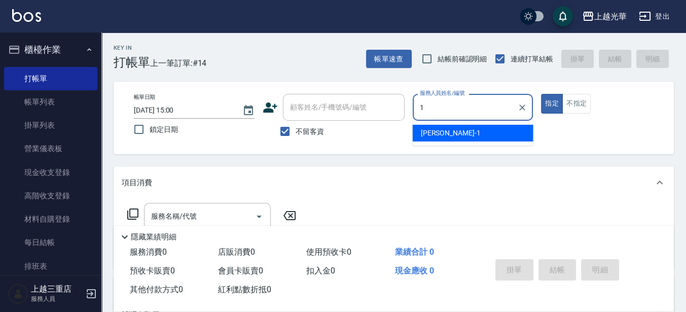
type input "1"
type button "true"
type input "小[PERSON_NAME]-1"
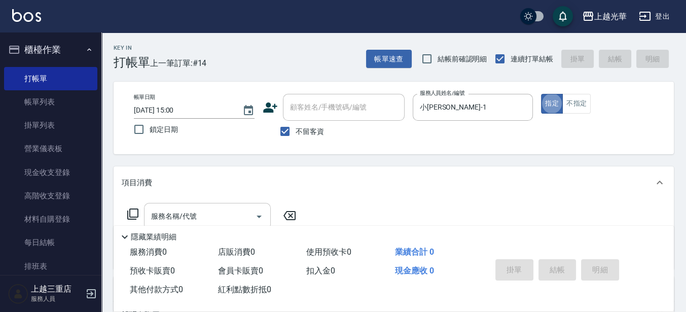
click at [189, 215] on div "服務名稱/代號 服務名稱/代號" at bounding box center [207, 216] width 127 height 27
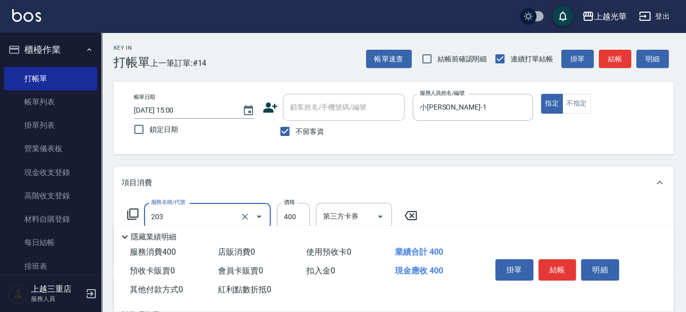
type input "指定單剪(203)"
type input "200"
click at [570, 266] on button "結帳" at bounding box center [557, 269] width 38 height 21
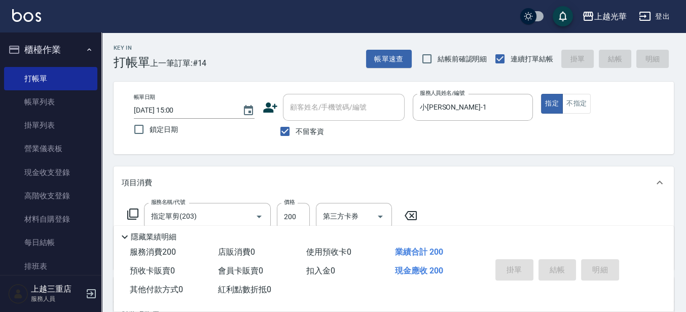
type input "[DATE] 15:11"
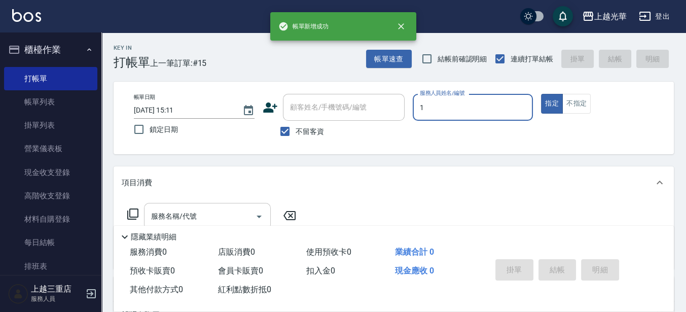
type input "小[PERSON_NAME]-1"
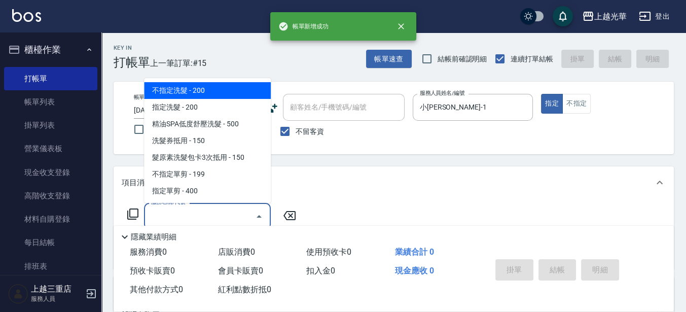
click at [178, 209] on div "服務名稱/代號 服務名稱/代號" at bounding box center [207, 216] width 127 height 27
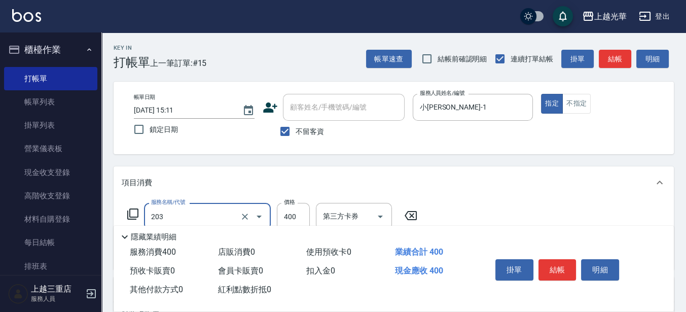
type input "指定單剪(203)"
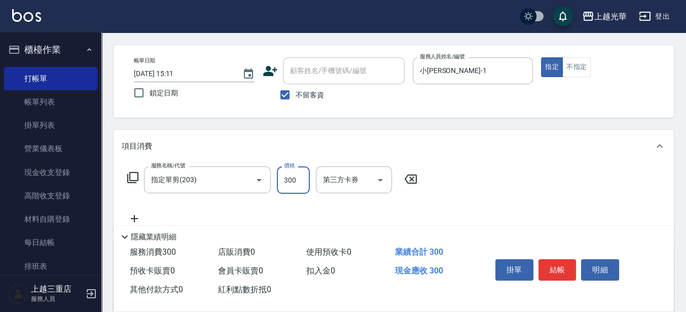
scroll to position [63, 0]
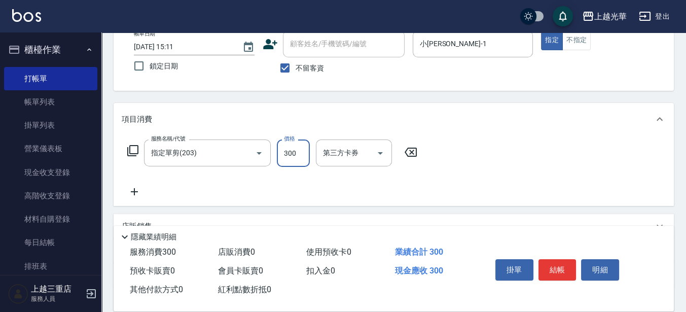
type input "300"
click at [136, 200] on div "服務名稱/代號 指定單剪(203) 服務名稱/代號 價格 300 價格 第三方卡券 第三方卡券" at bounding box center [394, 170] width 560 height 70
click at [135, 195] on icon at bounding box center [134, 192] width 25 height 12
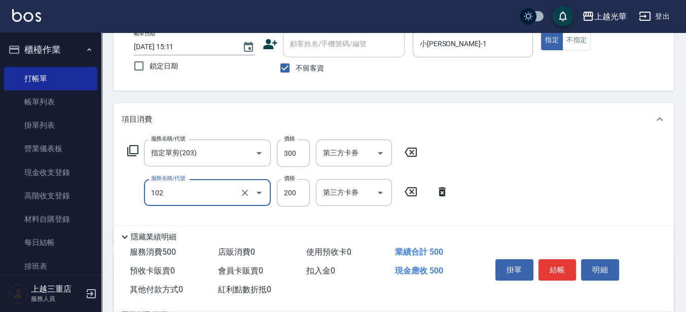
type input "指定洗髮(102)"
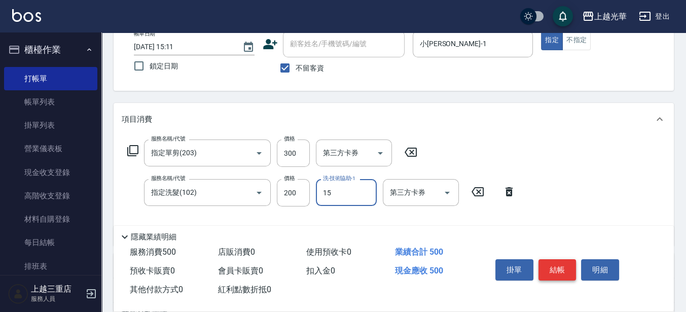
type input "[PERSON_NAME]-15"
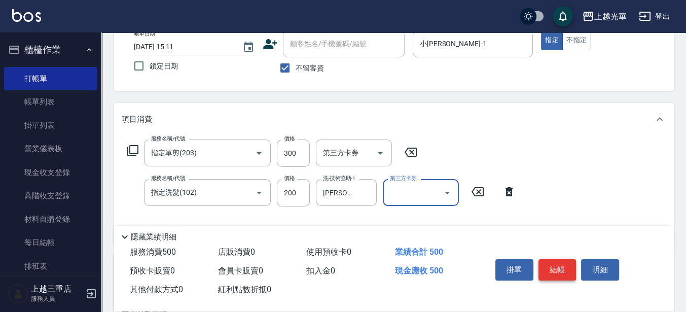
click at [565, 271] on button "結帳" at bounding box center [557, 269] width 38 height 21
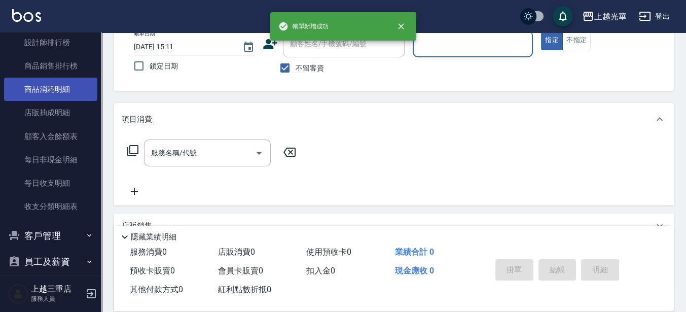
scroll to position [450, 0]
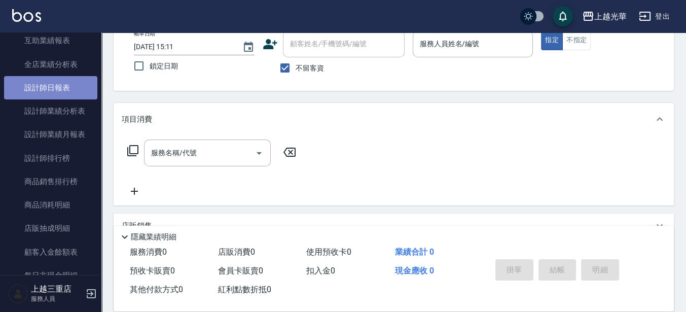
click at [72, 93] on link "設計師日報表" at bounding box center [50, 87] width 93 height 23
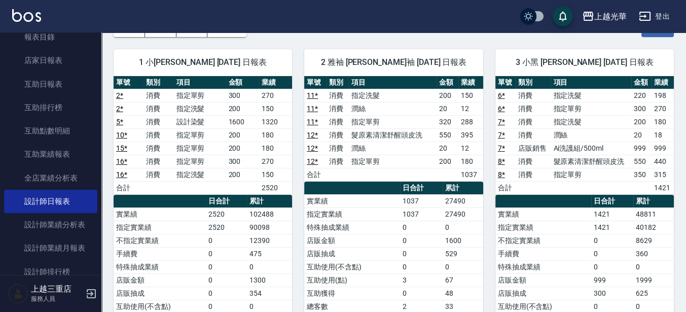
scroll to position [260, 0]
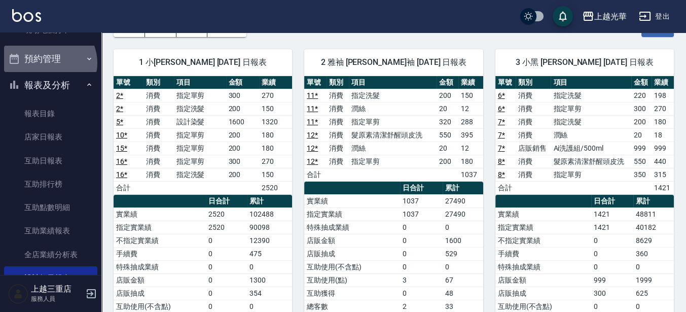
click at [49, 62] on button "預約管理" at bounding box center [50, 59] width 93 height 26
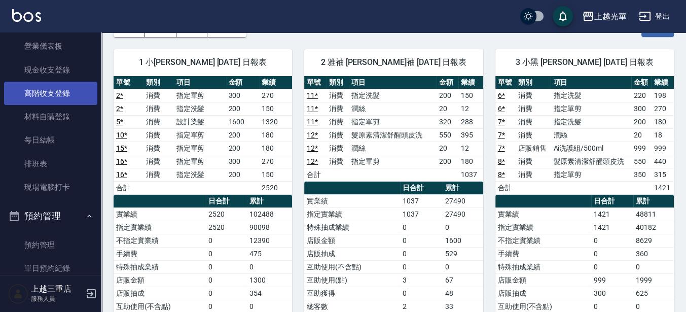
scroll to position [0, 0]
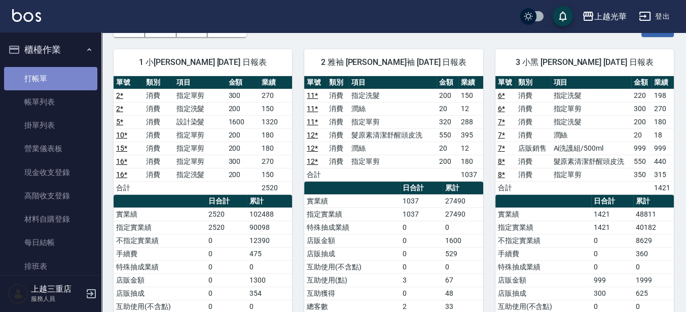
click at [53, 76] on link "打帳單" at bounding box center [50, 78] width 93 height 23
